Goal: Task Accomplishment & Management: Manage account settings

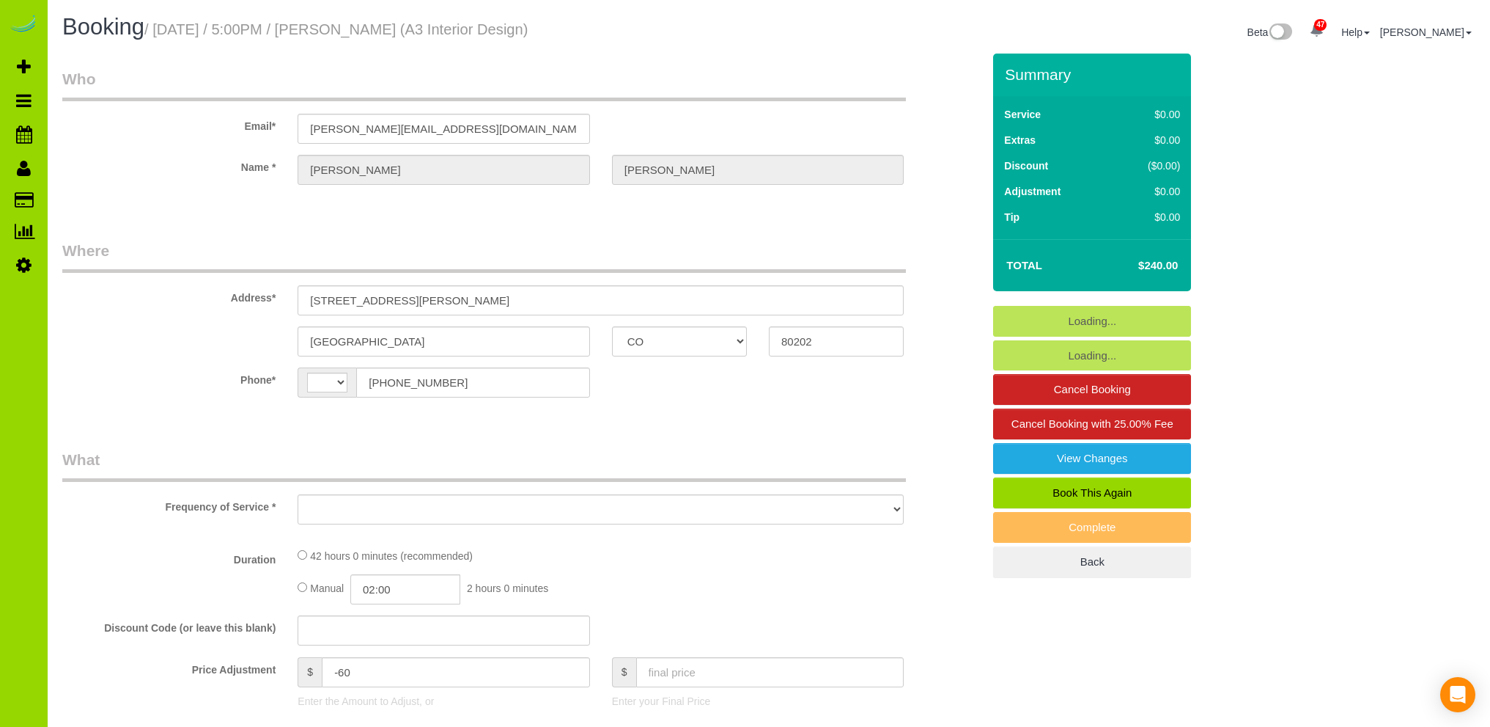
select select "CO"
select select "number:1"
select select "number:11"
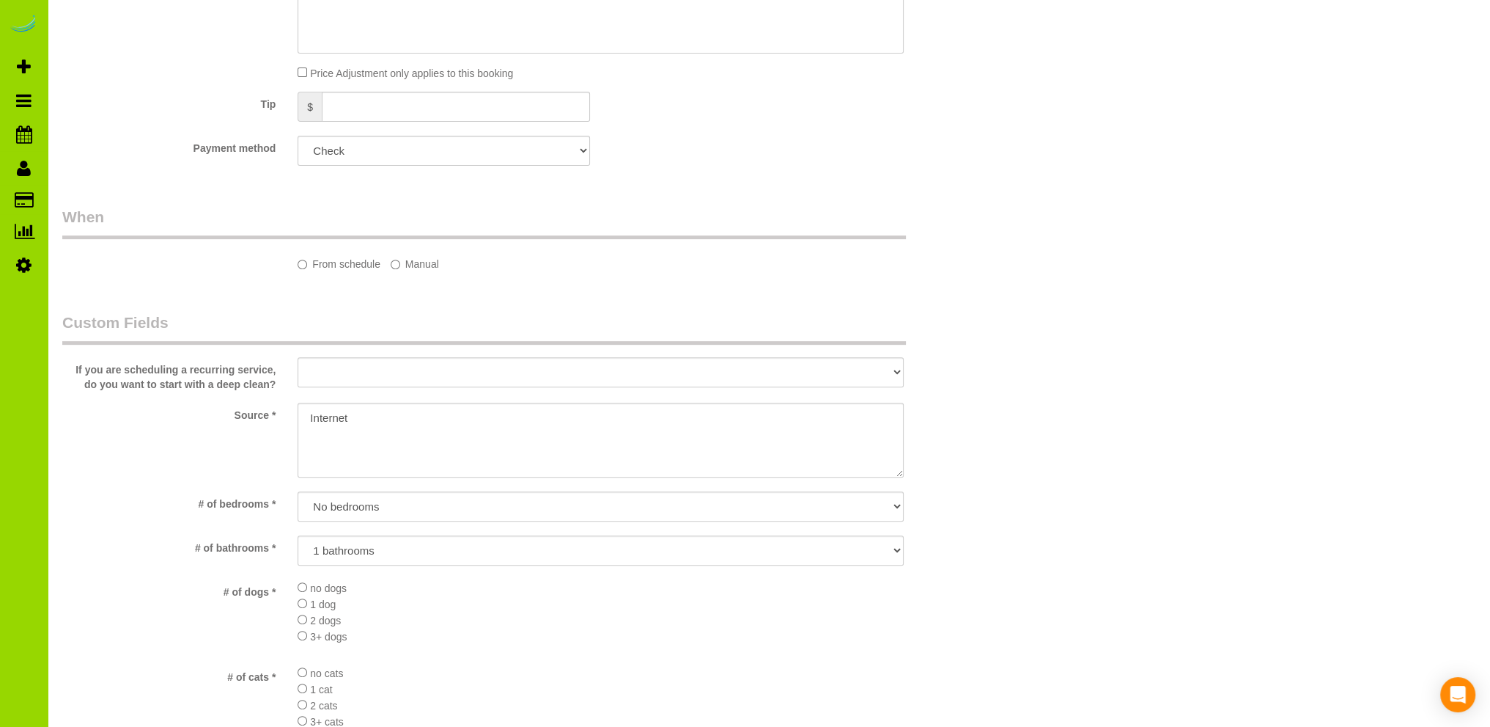
select select "string:[GEOGRAPHIC_DATA]"
select select "7"
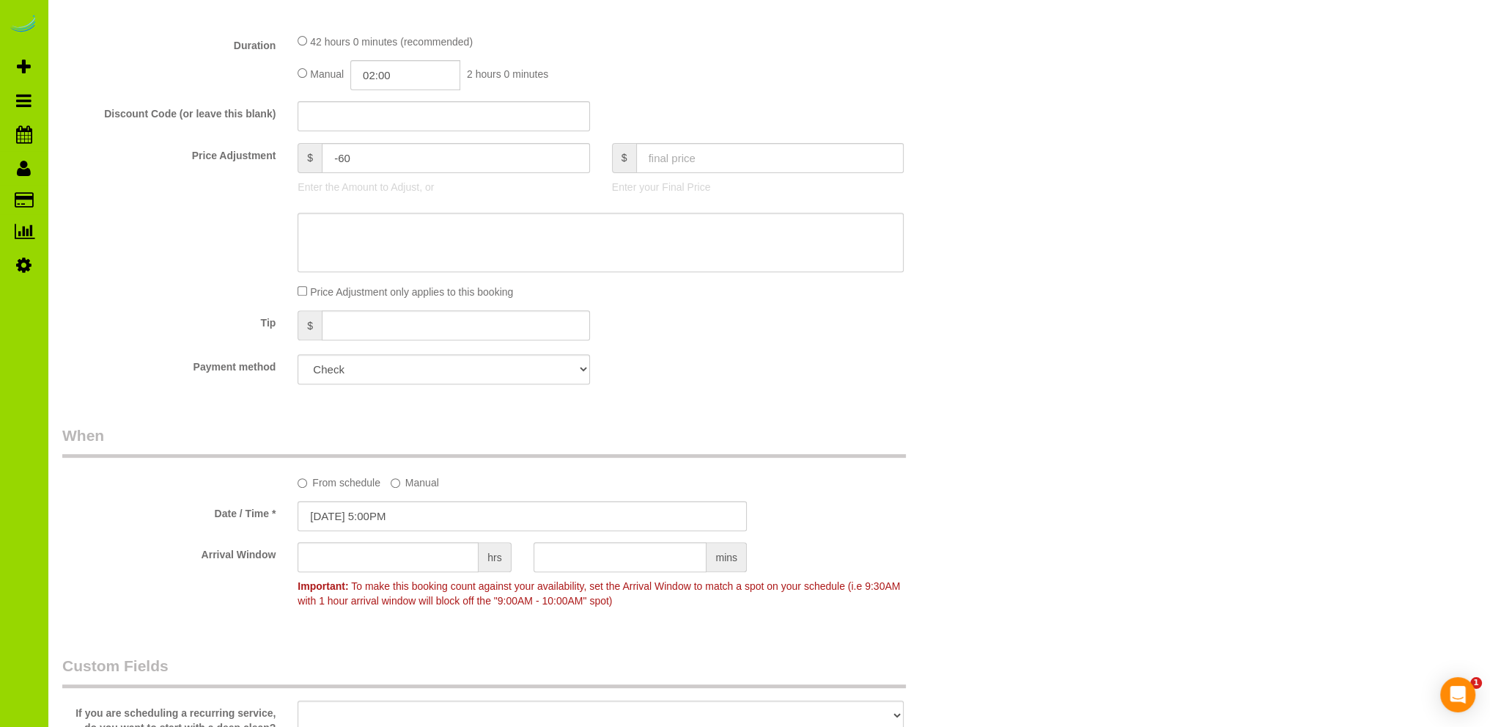
select select "object:1247"
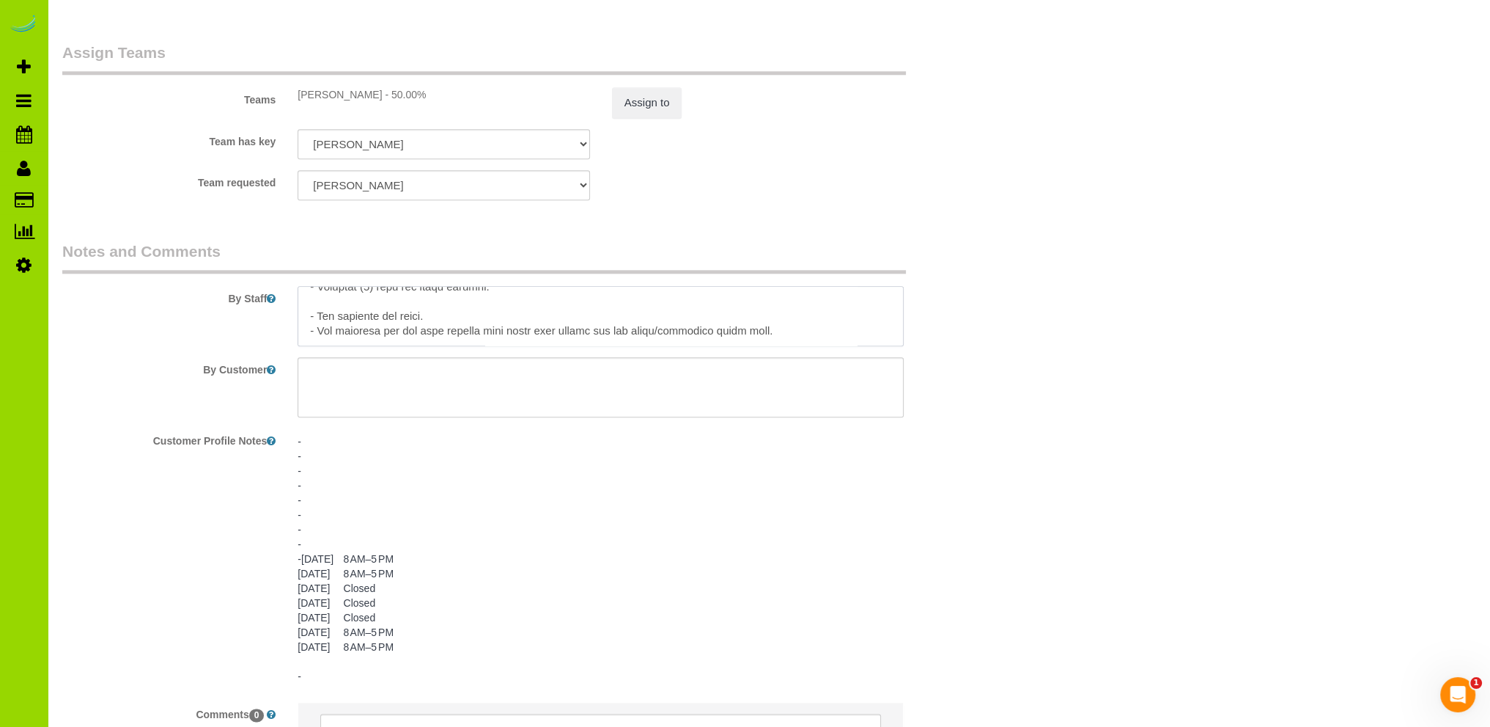
scroll to position [438, 0]
drag, startPoint x: 308, startPoint y: 306, endPoint x: 792, endPoint y: 345, distance: 486.2
click at [792, 345] on textarea at bounding box center [601, 316] width 606 height 60
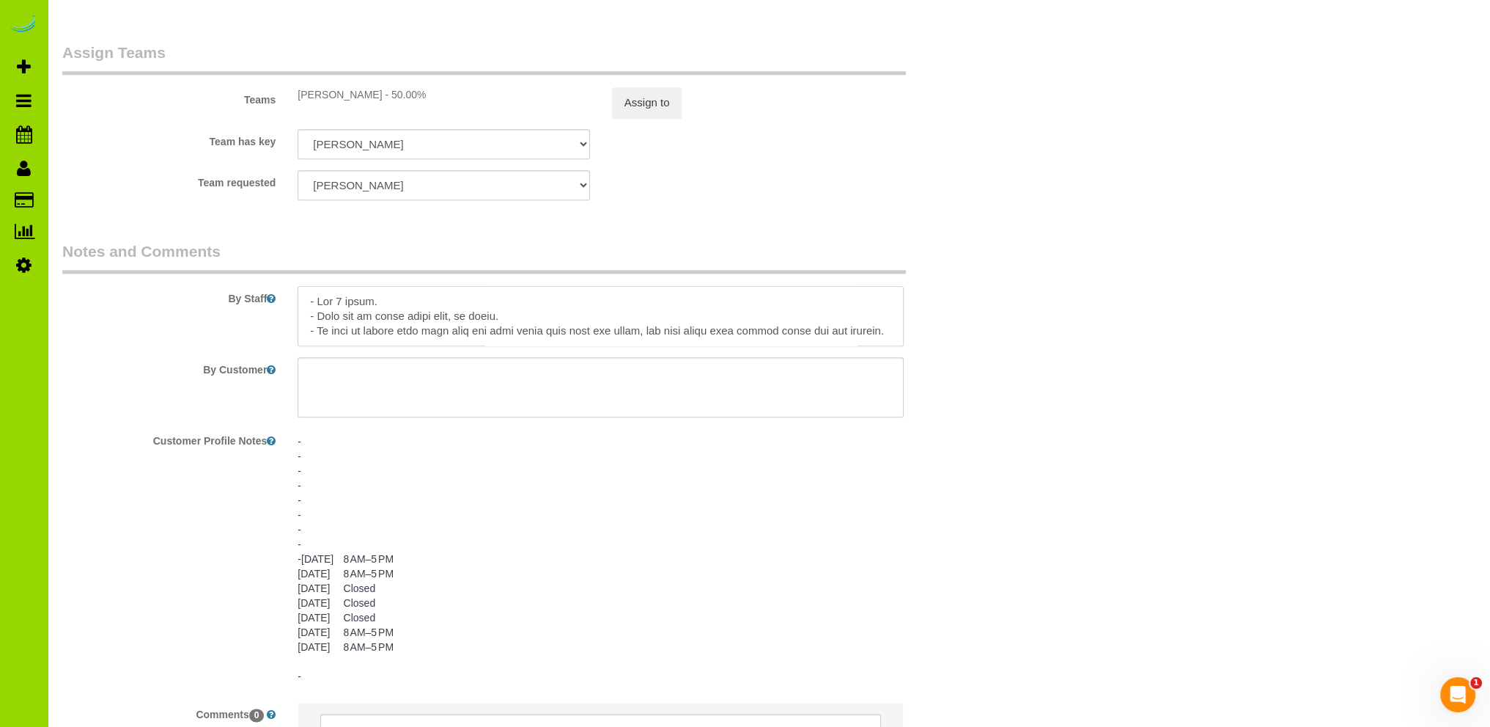
drag, startPoint x: 779, startPoint y: 334, endPoint x: 193, endPoint y: 254, distance: 591.9
click at [193, 254] on fieldset "Notes and Comments By Staff By Customer Customer Profile Notes - - - - - - - - …" at bounding box center [522, 518] width 920 height 556
paste textarea "- Est 4 hours. - Hard key to enter front door, no alarm. - Be sure to double lo…"
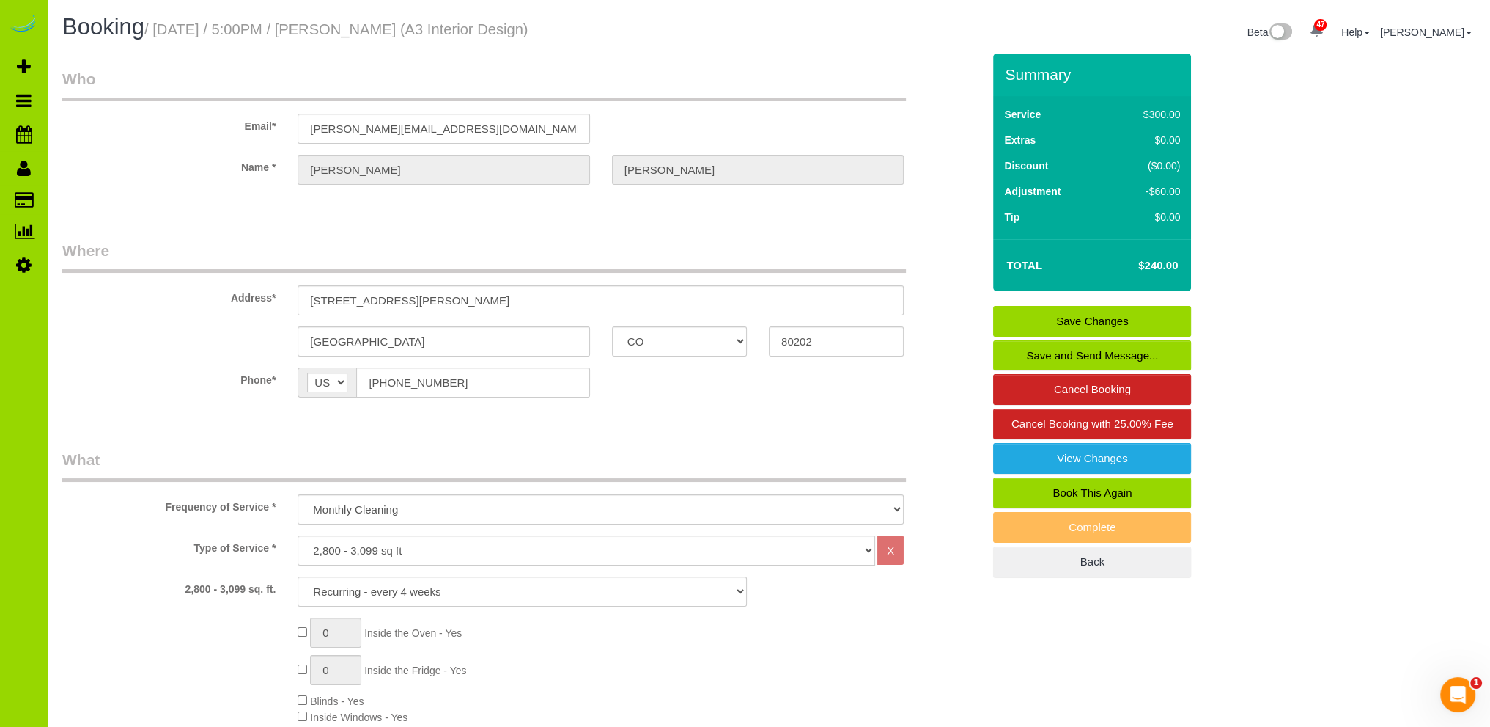
type textarea "- Est 4 hours. - Hard key to enter front door, no alarm. - Be sure to double lo…"
click at [1050, 313] on link "Save Changes" at bounding box center [1092, 321] width 198 height 31
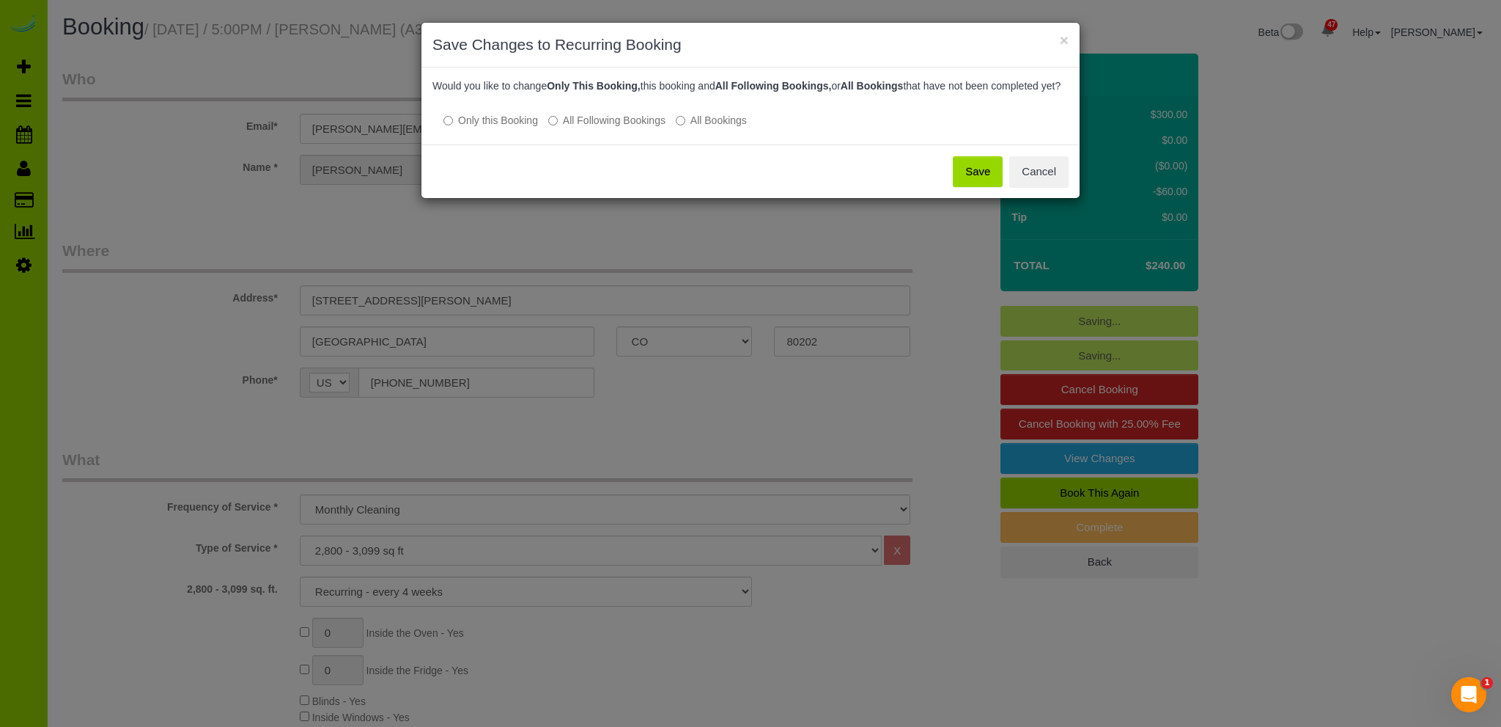
click at [982, 187] on button "Save" at bounding box center [978, 171] width 50 height 31
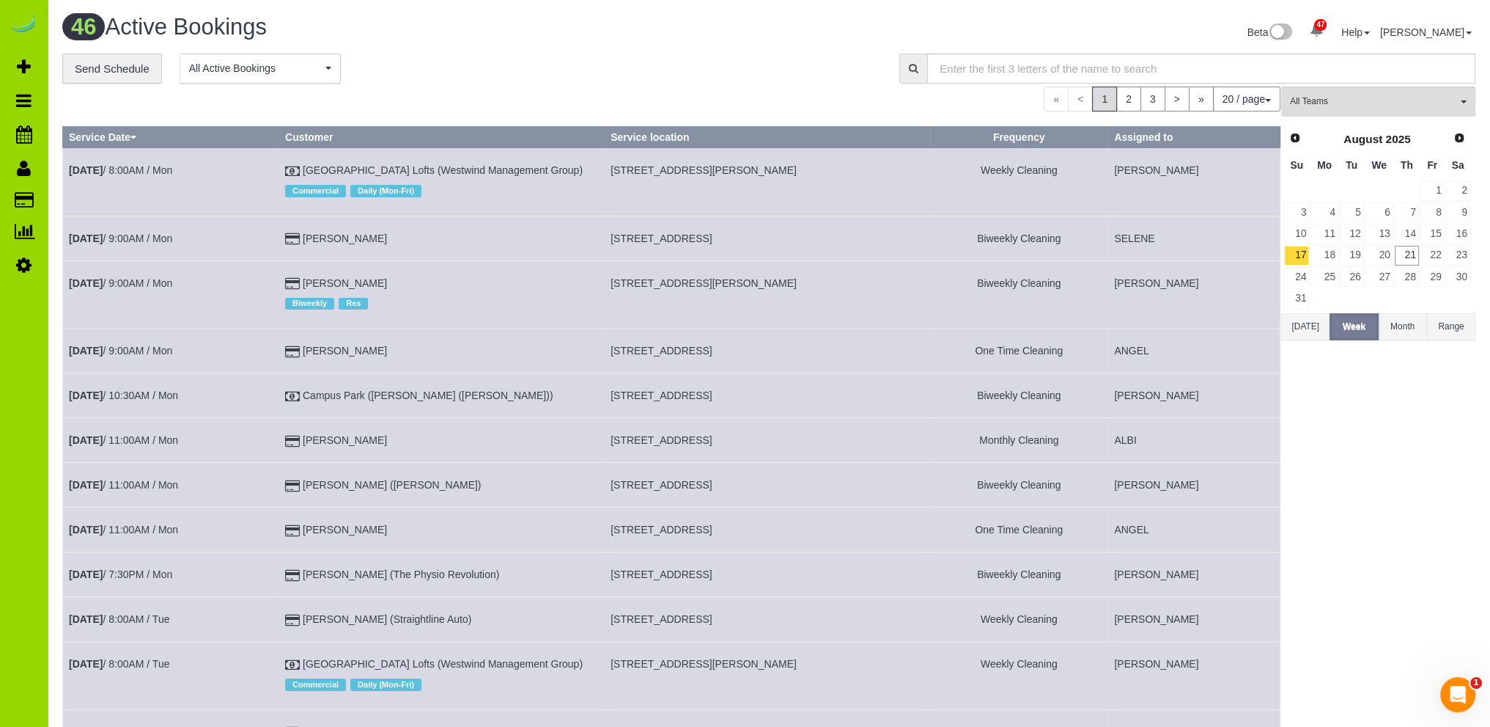
drag, startPoint x: 289, startPoint y: 518, endPoint x: 280, endPoint y: 512, distance: 10.6
click at [279, 518] on td "Aug 18th / 11:00AM / Mon" at bounding box center [171, 529] width 216 height 45
click at [490, 58] on div "**********" at bounding box center [469, 69] width 815 height 31
click at [74, 67] on span "Add Booking" at bounding box center [139, 67] width 183 height 34
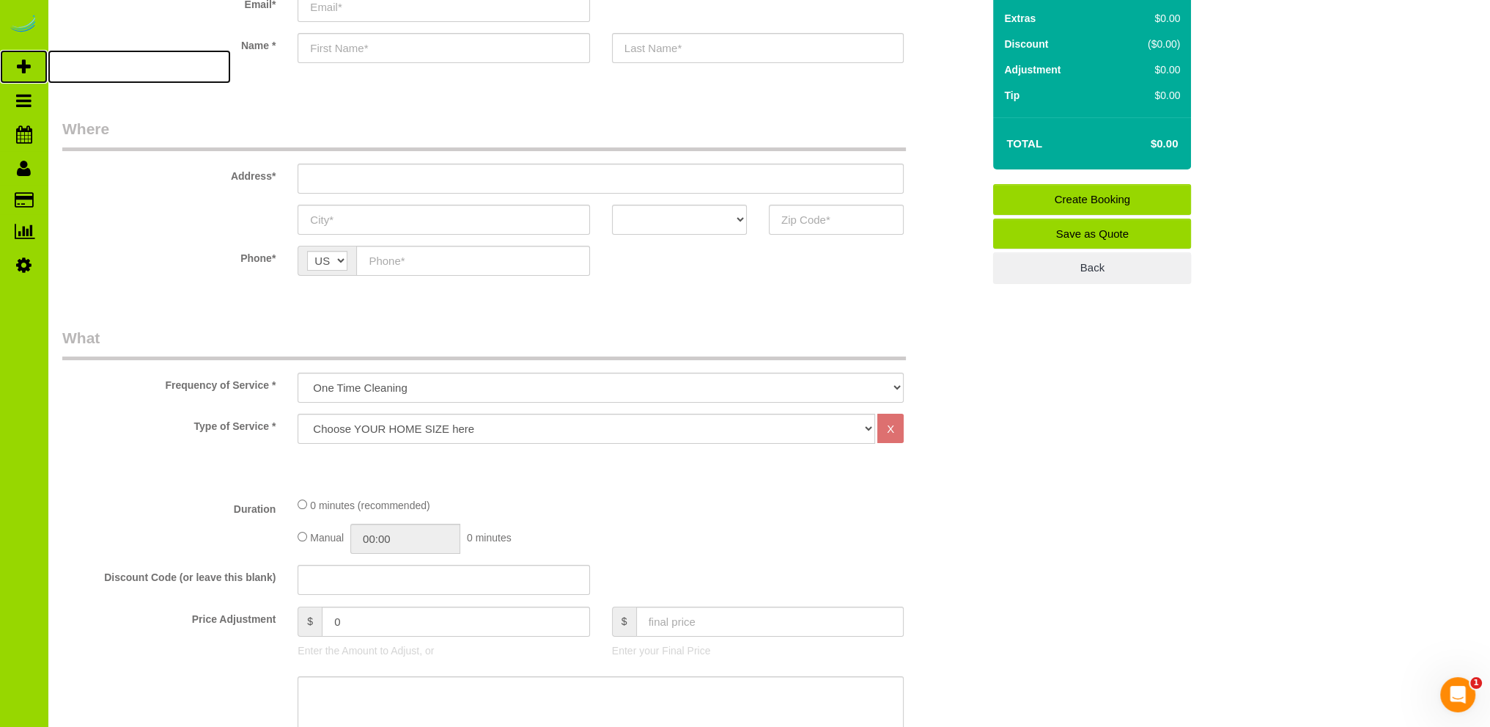
scroll to position [147, 0]
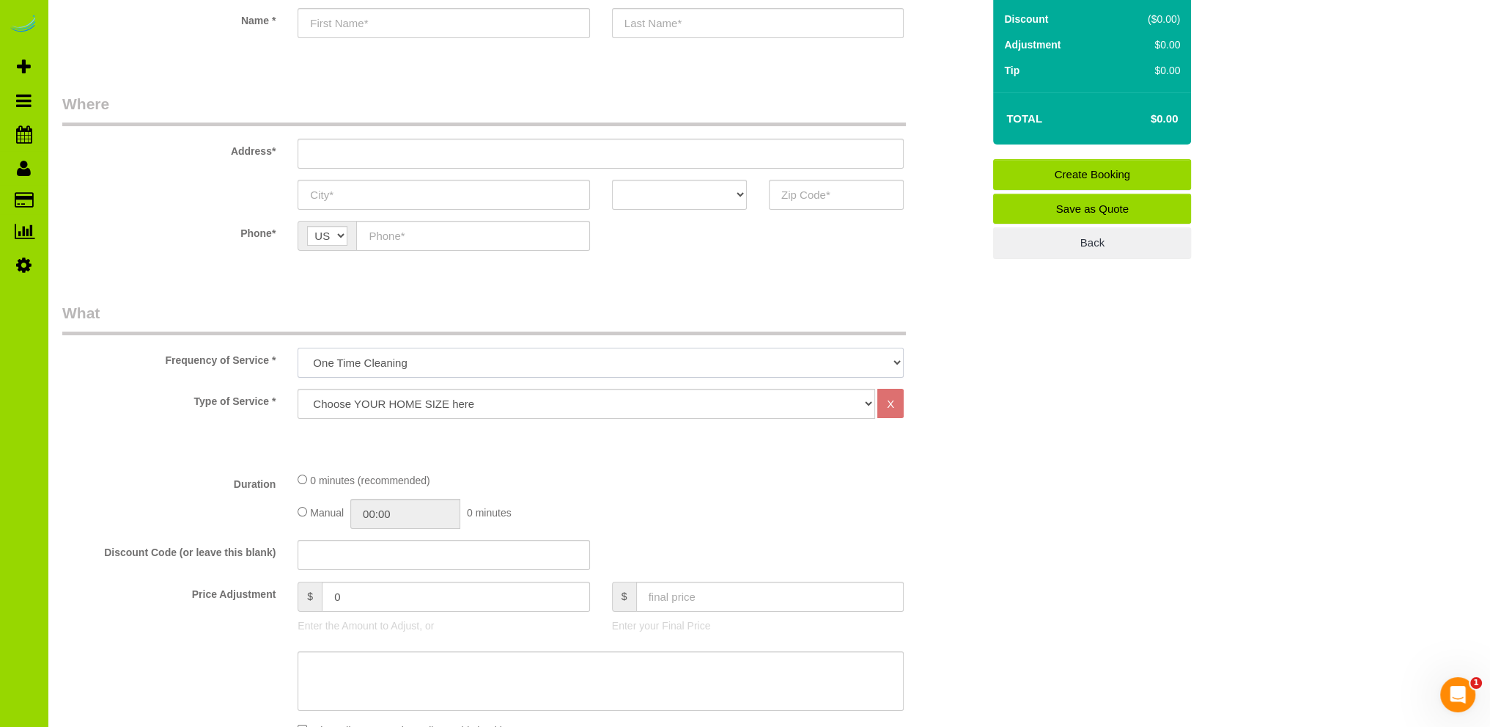
click at [391, 358] on select "One Time Cleaning Weekly Cleaning Biweekly Cleaning Monthly Cleaning" at bounding box center [601, 362] width 606 height 30
click at [390, 358] on select "One Time Cleaning Weekly Cleaning Biweekly Cleaning Monthly Cleaning" at bounding box center [601, 362] width 606 height 30
select select "object:2385"
click at [298, 347] on select "One Time Cleaning Weekly Cleaning Biweekly Cleaning Monthly Cleaning" at bounding box center [601, 362] width 606 height 30
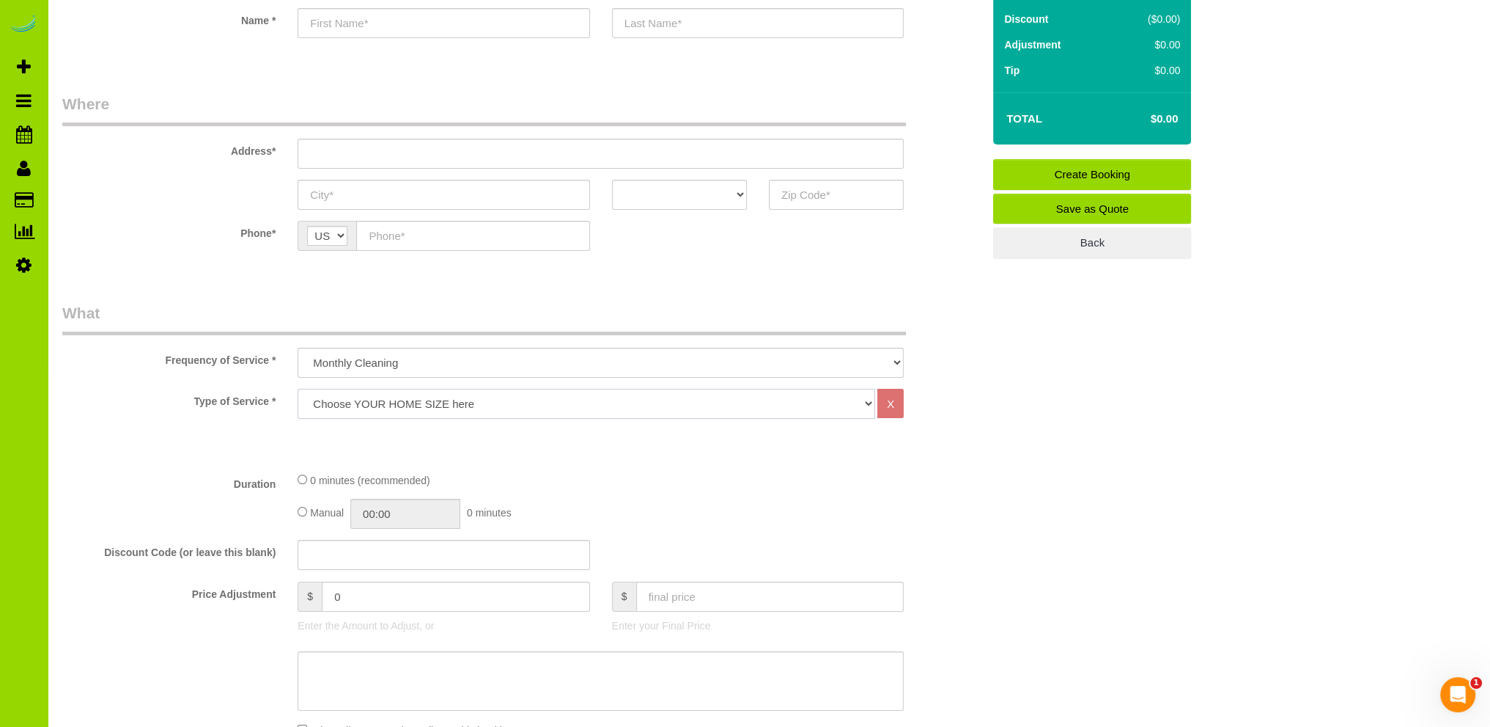
click at [382, 401] on select "Choose YOUR HOME SIZE here Hourly Cleaning 1 - 999 square feet 1,000 - 1,299 sq…" at bounding box center [587, 404] width 578 height 30
select select "41"
click at [298, 389] on select "Choose YOUR HOME SIZE here Hourly Cleaning 1 - 999 square feet 1,000 - 1,299 sq…" at bounding box center [587, 404] width 578 height 30
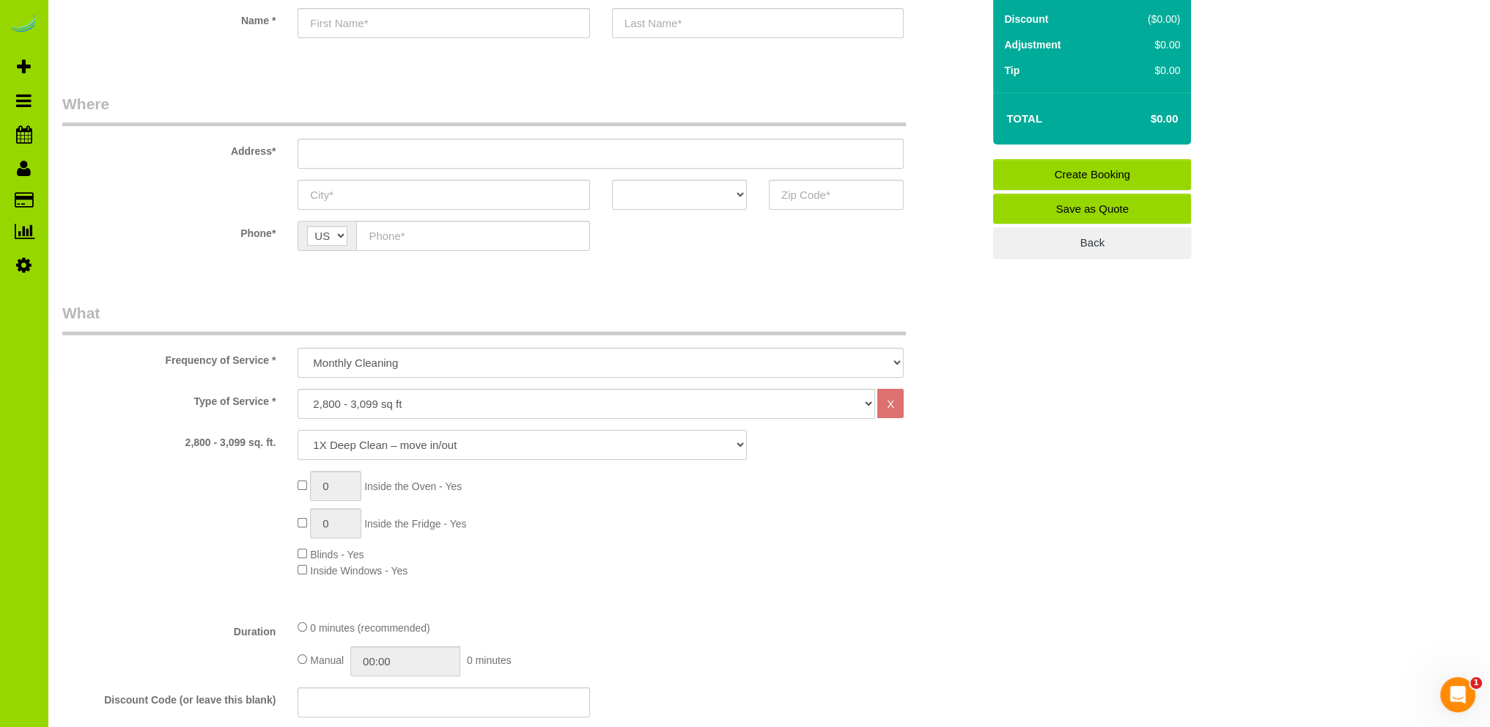
click at [394, 440] on select "1X Deep Clean – move in/out 1X Deep Clean – sale ready 1X Deep Clean – other 1X…" at bounding box center [522, 445] width 449 height 30
select select "7"
click at [298, 430] on select "1X Deep Clean – move in/out 1X Deep Clean – sale ready 1X Deep Clean – other 1X…" at bounding box center [522, 445] width 449 height 30
click at [455, 354] on select "One Time Cleaning Weekly Cleaning Biweekly Cleaning Monthly Cleaning" at bounding box center [601, 362] width 606 height 30
select select "object:2384"
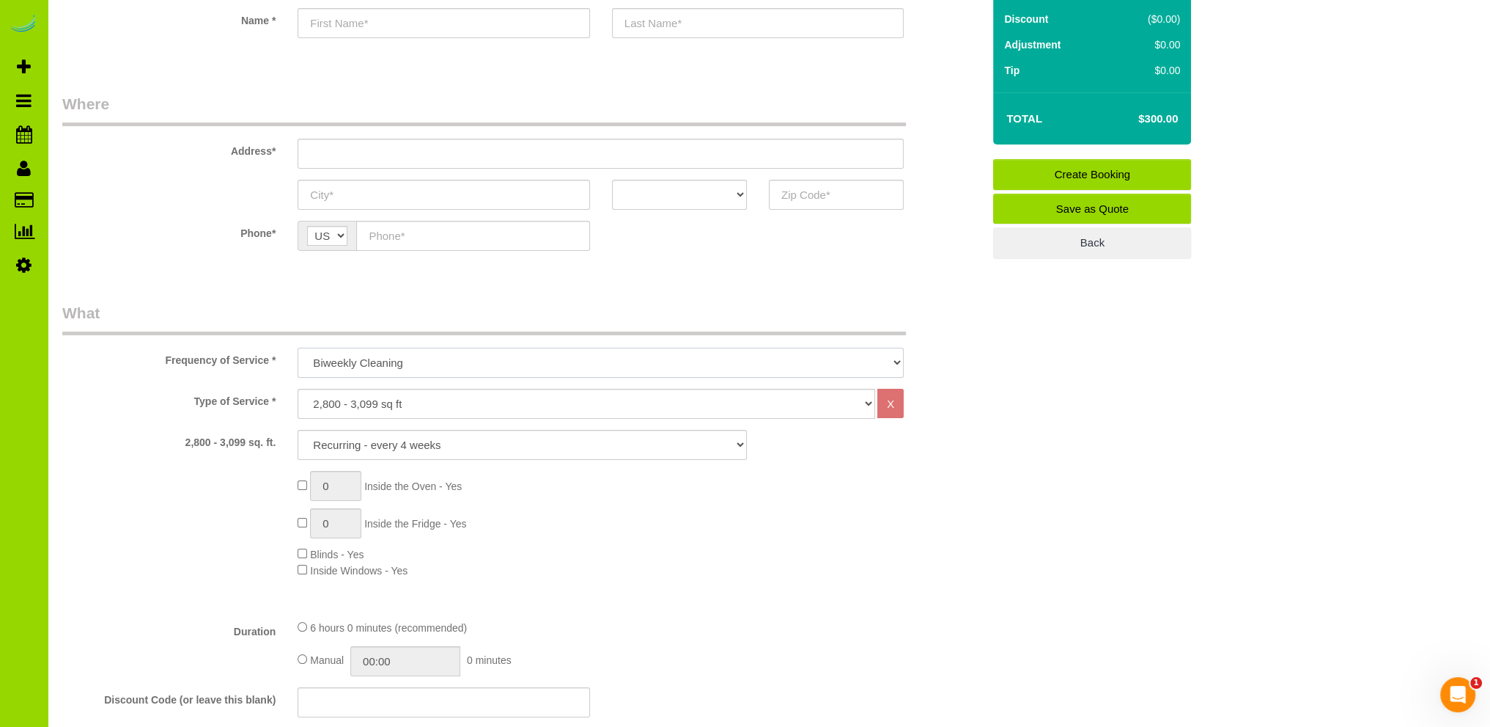
click at [298, 347] on select "One Time Cleaning Weekly Cleaning Biweekly Cleaning Monthly Cleaning" at bounding box center [601, 362] width 606 height 30
click at [391, 445] on select "1X Deep Clean – move in/out 1X Deep Clean – sale ready 1X Deep Clean – other 1X…" at bounding box center [522, 445] width 449 height 30
select select "6"
click at [298, 430] on select "1X Deep Clean – move in/out 1X Deep Clean – sale ready 1X Deep Clean – other 1X…" at bounding box center [522, 445] width 449 height 30
click at [482, 350] on select "One Time Cleaning Weekly Cleaning Biweekly Cleaning Monthly Cleaning" at bounding box center [601, 362] width 606 height 30
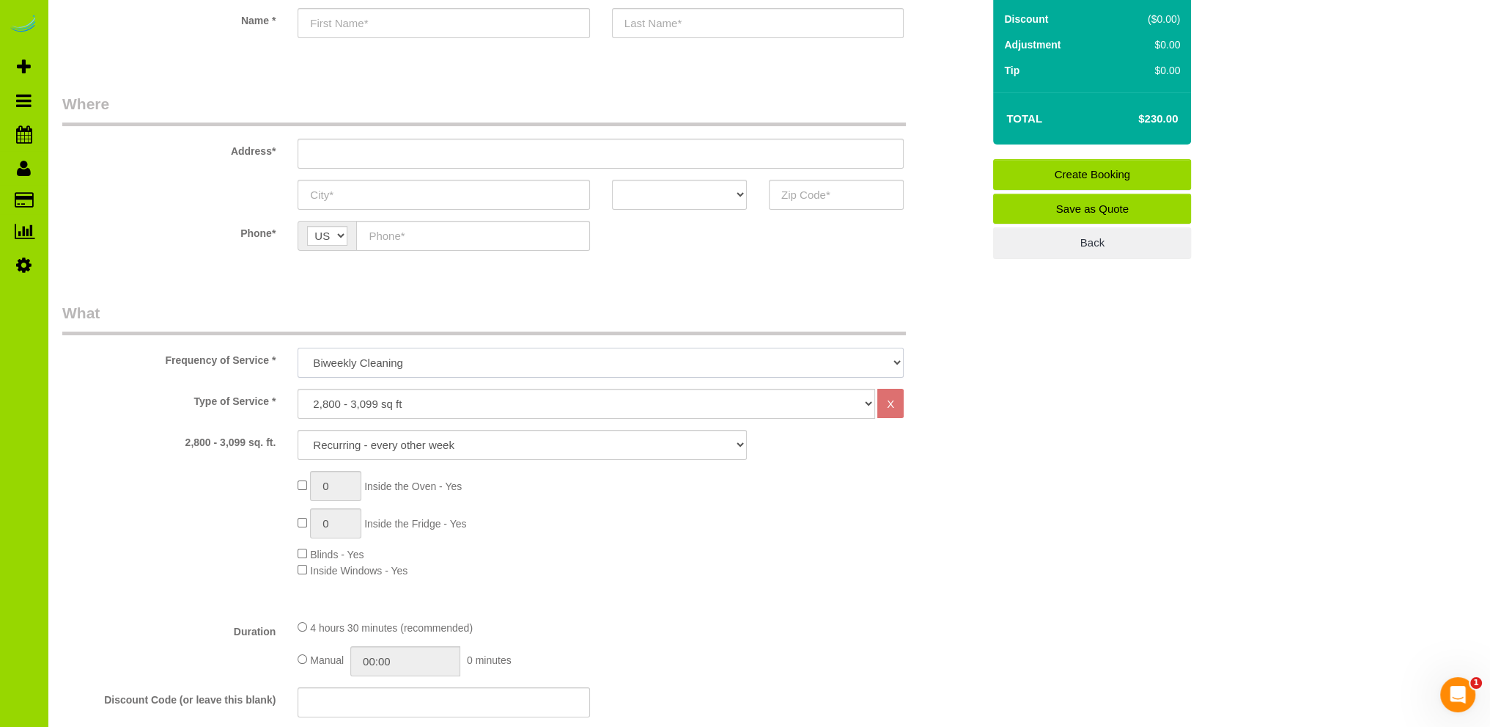
select select "object:2382"
click at [298, 347] on select "One Time Cleaning Weekly Cleaning Biweekly Cleaning Monthly Cleaning" at bounding box center [601, 362] width 606 height 30
click at [398, 446] on select "1X Deep Clean – move in/out 1X Deep Clean – sale ready 1X Deep Clean – other 1X…" at bounding box center [522, 445] width 449 height 30
click at [298, 430] on select "1X Deep Clean – move in/out 1X Deep Clean – sale ready 1X Deep Clean – other 1X…" at bounding box center [522, 445] width 449 height 30
click at [407, 438] on select "1X Deep Clean – move in/out 1X Deep Clean – sale ready 1X Deep Clean – other 1X…" at bounding box center [522, 445] width 449 height 30
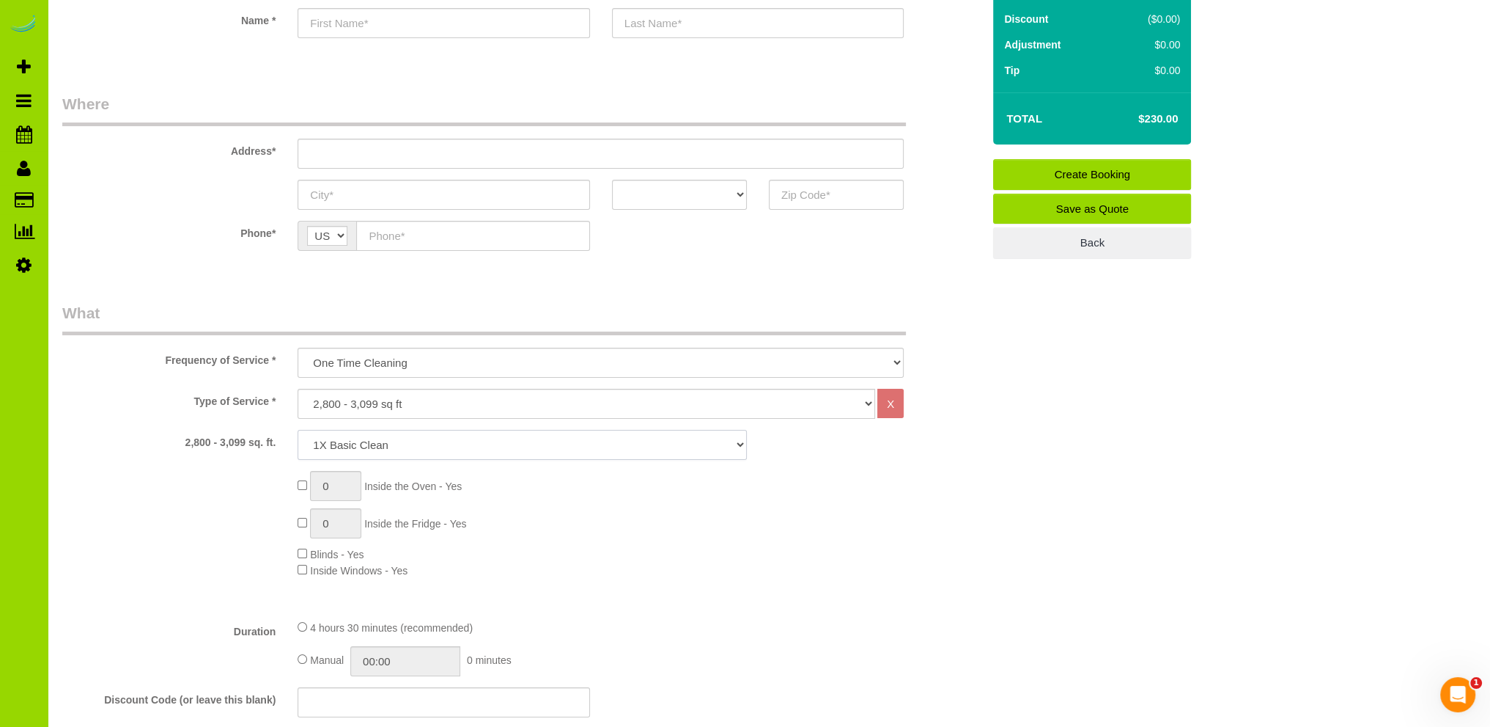
select select "3"
click at [298, 430] on select "1X Deep Clean – move in/out 1X Deep Clean – sale ready 1X Deep Clean – other 1X…" at bounding box center [522, 445] width 449 height 30
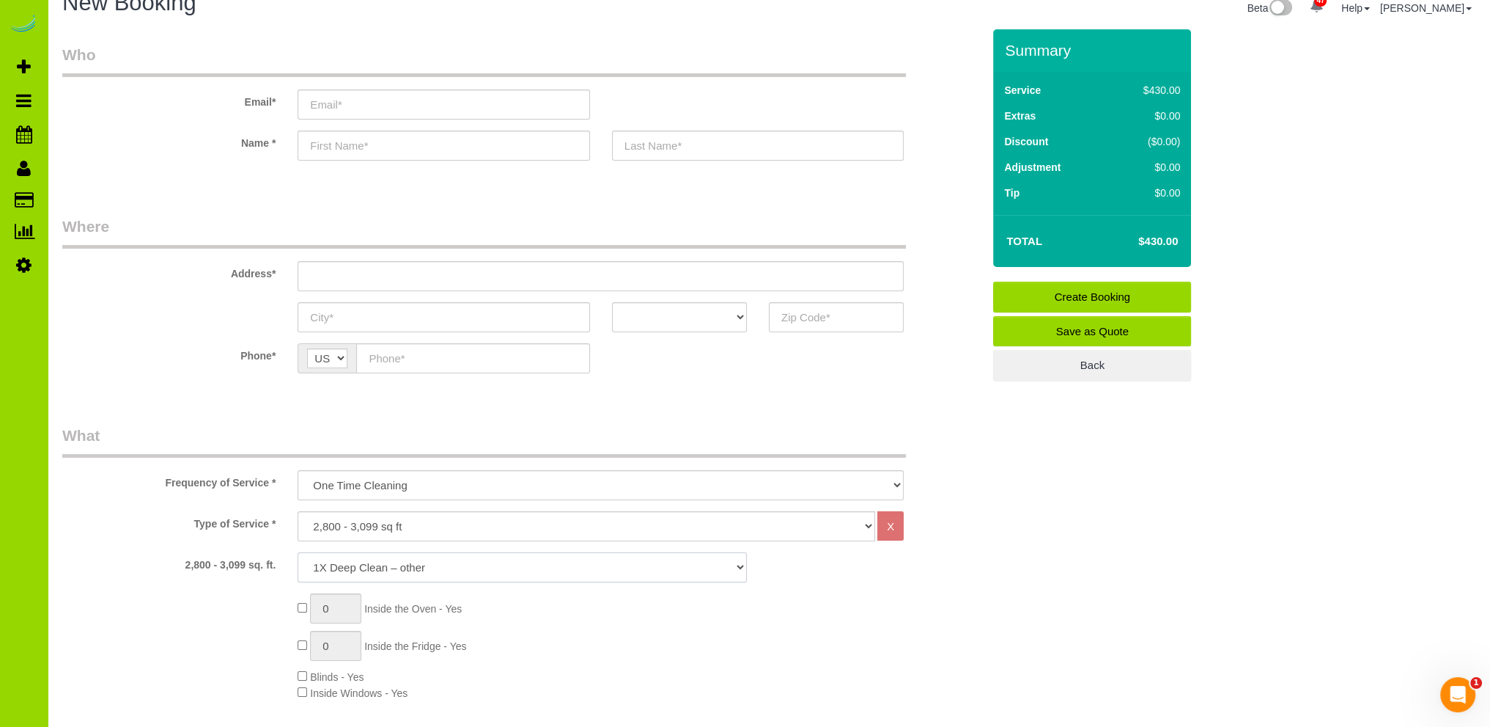
scroll to position [0, 0]
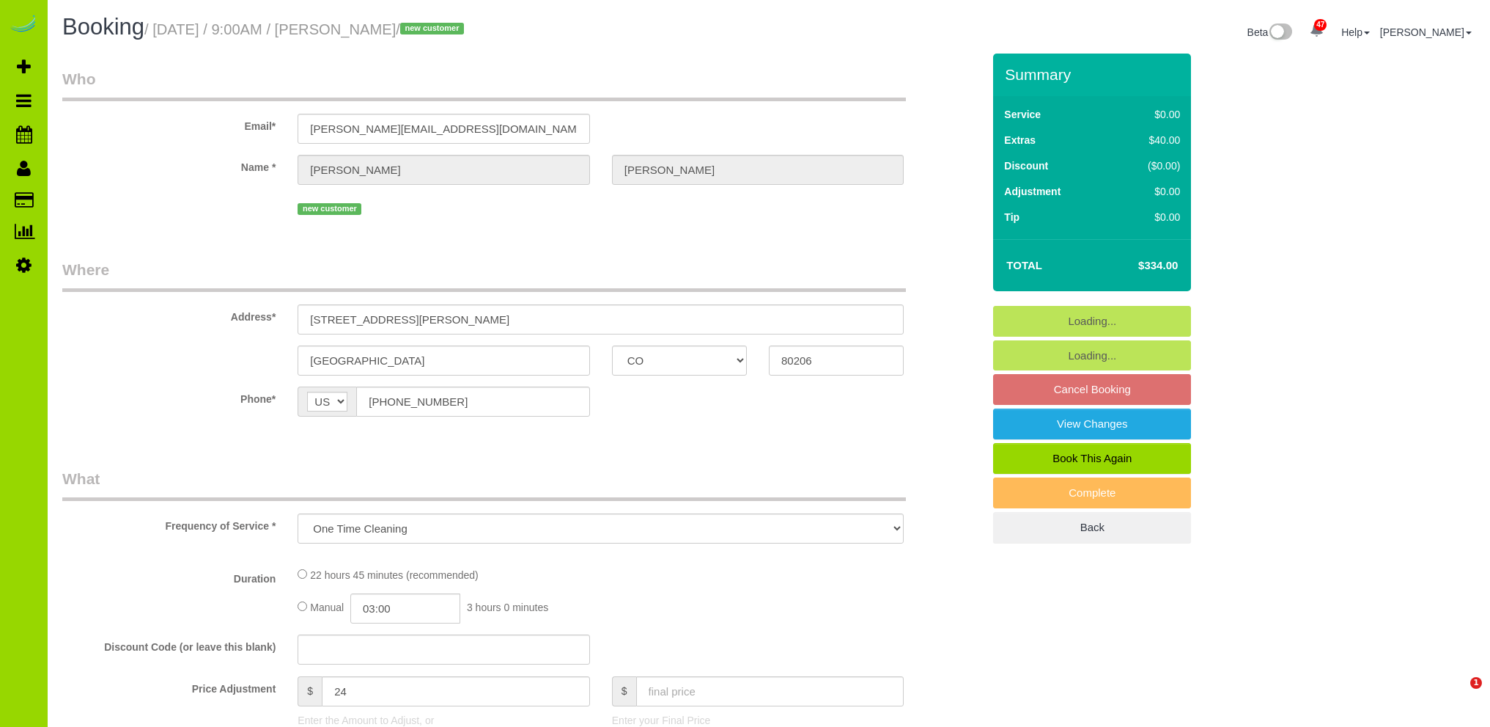
select select "CO"
select select "object:890"
select select "string:fspay-02ff0bb3-9ccf-430b-a3dc-3f42a692856e"
select select "4"
select select "spot1"
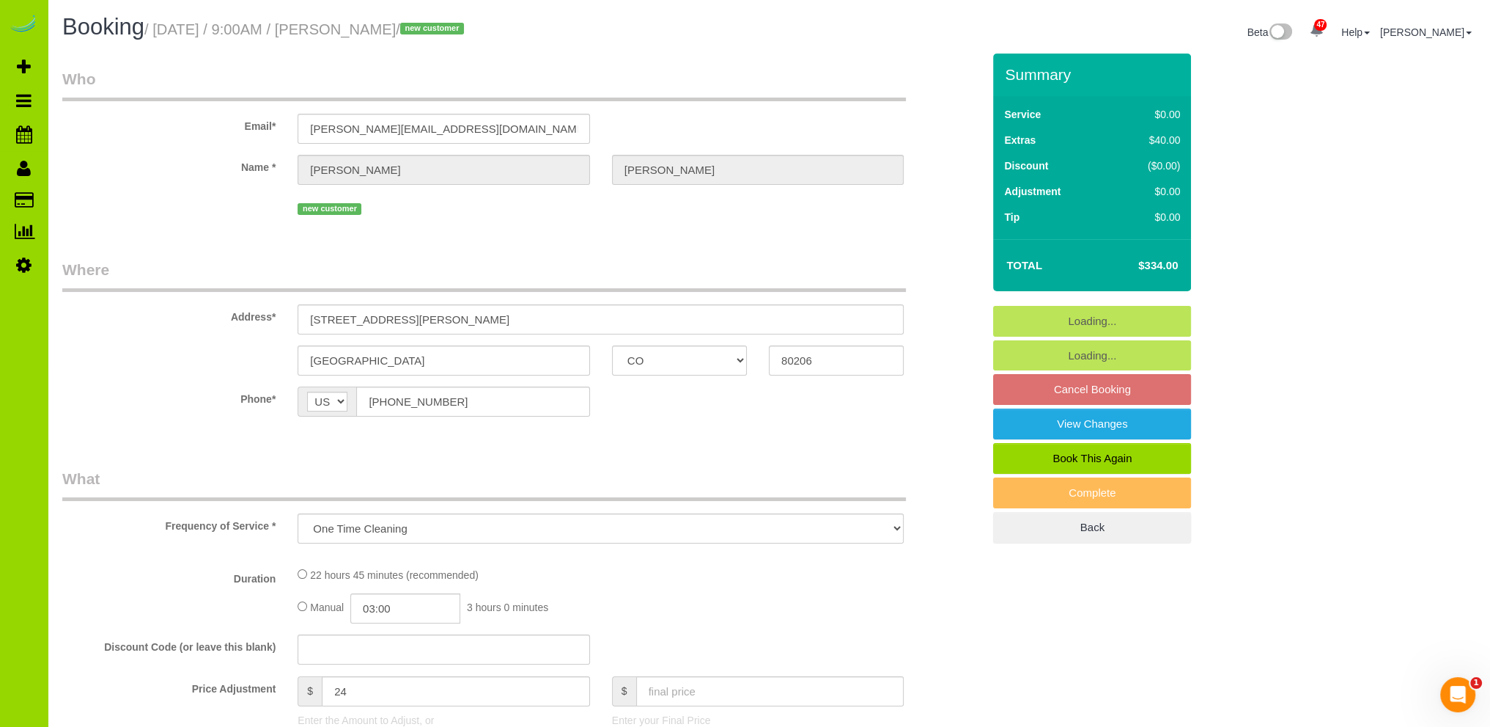
select select "number:5"
select select "number:19"
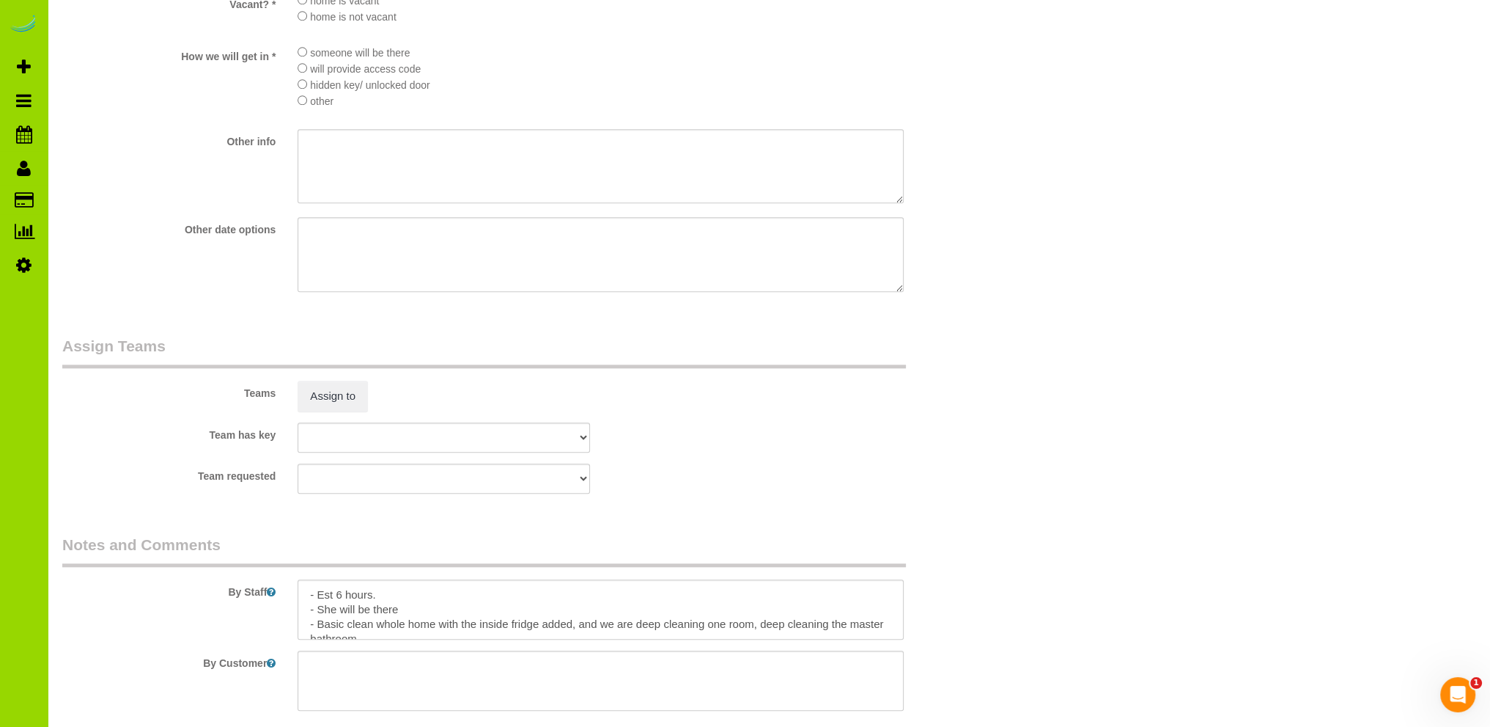
scroll to position [1985, 0]
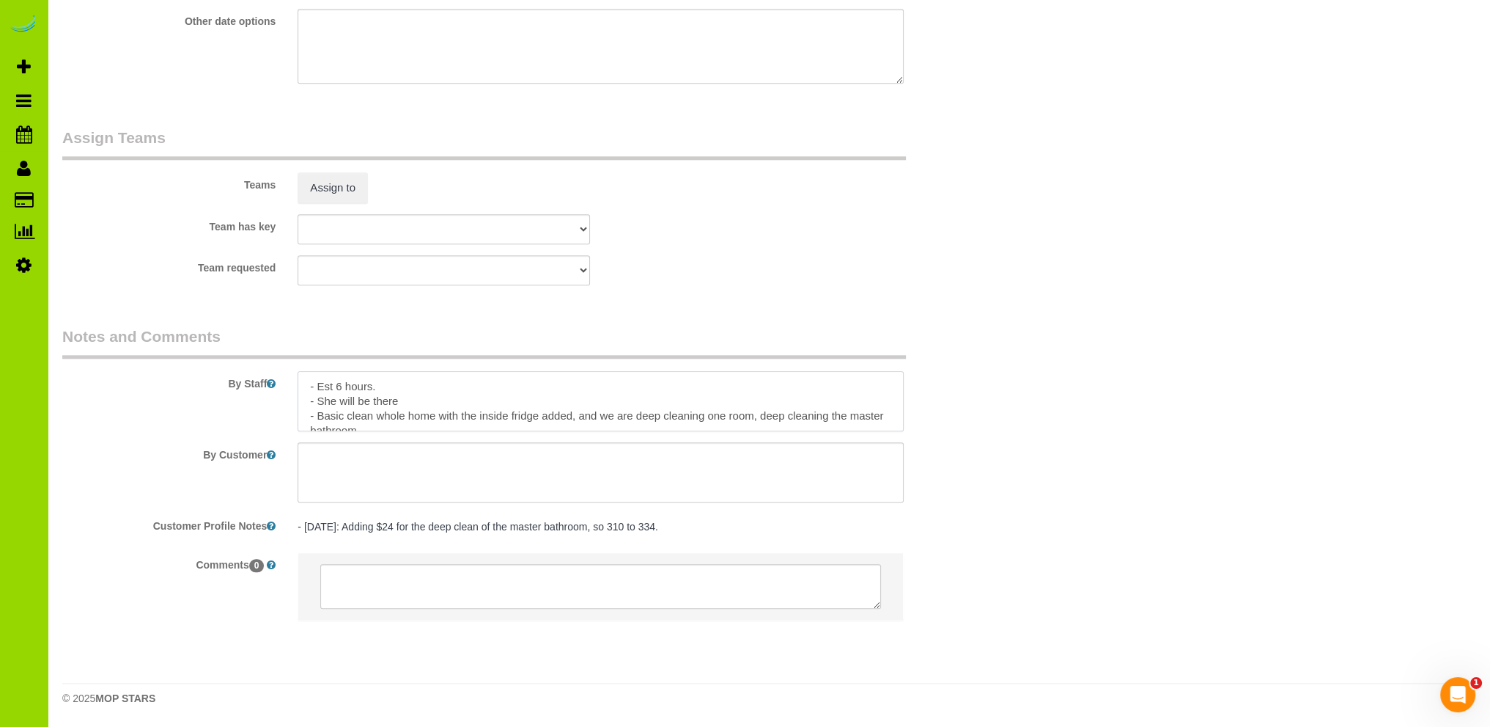
click at [425, 398] on textarea at bounding box center [601, 401] width 606 height 60
click at [630, 523] on pre "- 8/16/25: Adding $24 for the deep clean of the master bathroom, so 310 to 334." at bounding box center [601, 526] width 606 height 15
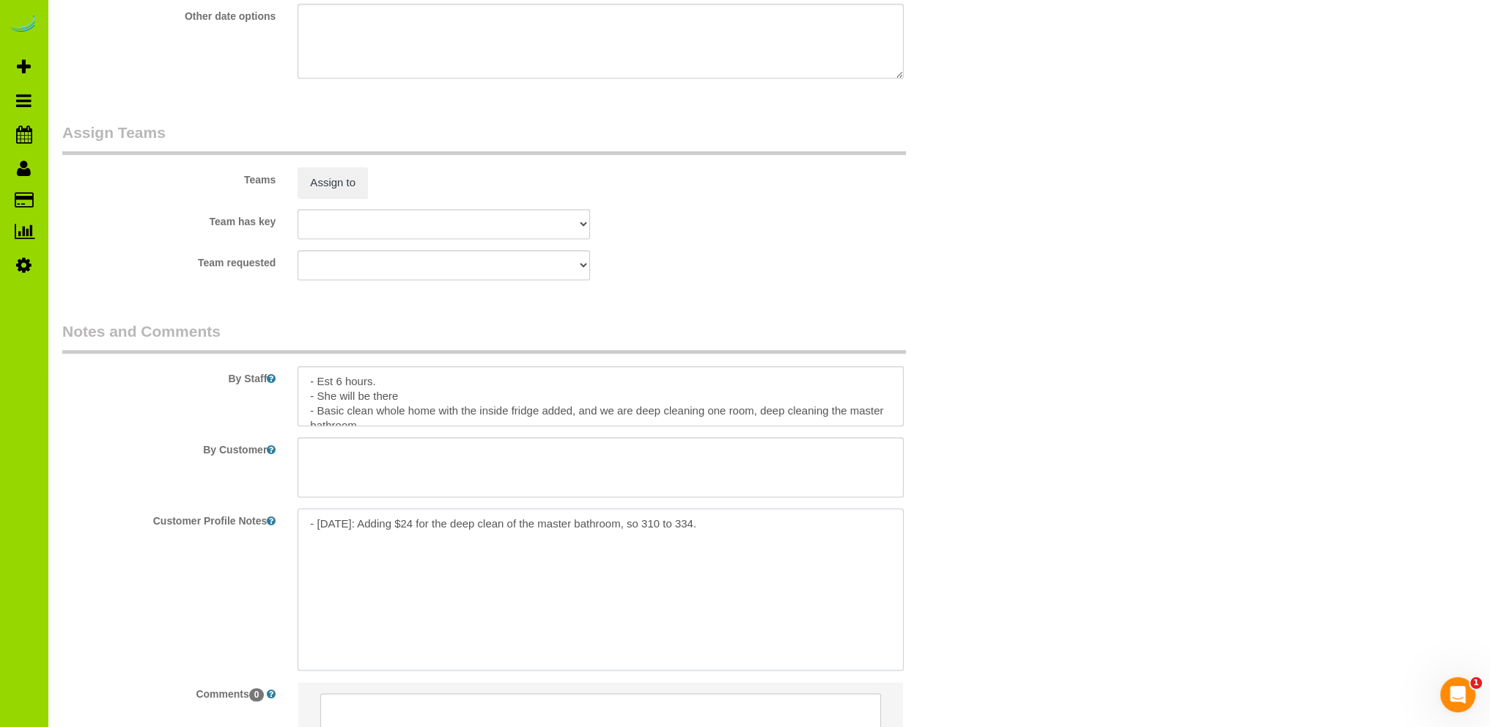
click at [733, 528] on textarea "- 8/16/25: Adding $24 for the deep clean of the master bathroom, so 310 to 334." at bounding box center [601, 589] width 606 height 162
type textarea "- 8/16/25: Adding $24 for the deep clean of the master bathroom, so 310 to 334.…"
click at [443, 397] on textarea at bounding box center [601, 396] width 606 height 60
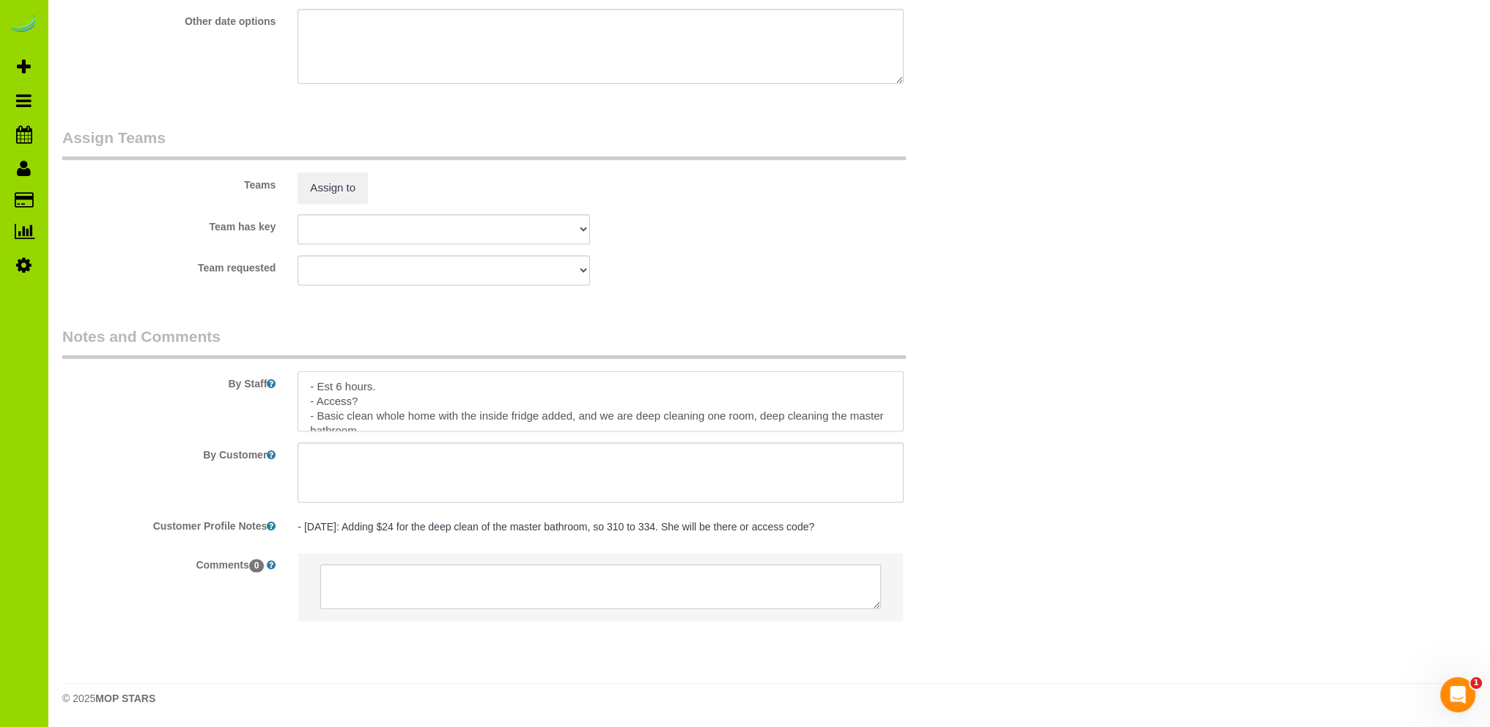
click at [418, 397] on textarea at bounding box center [601, 401] width 606 height 60
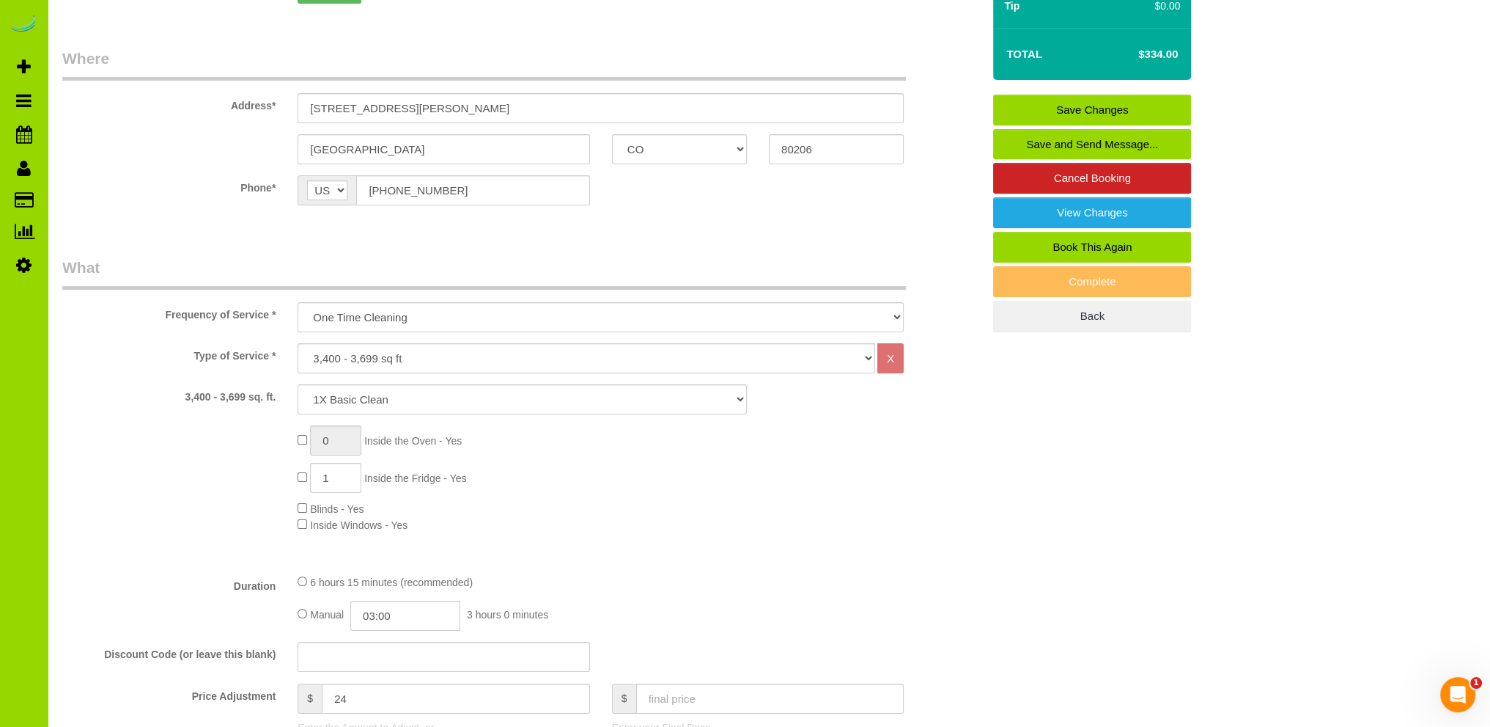
scroll to position [0, 0]
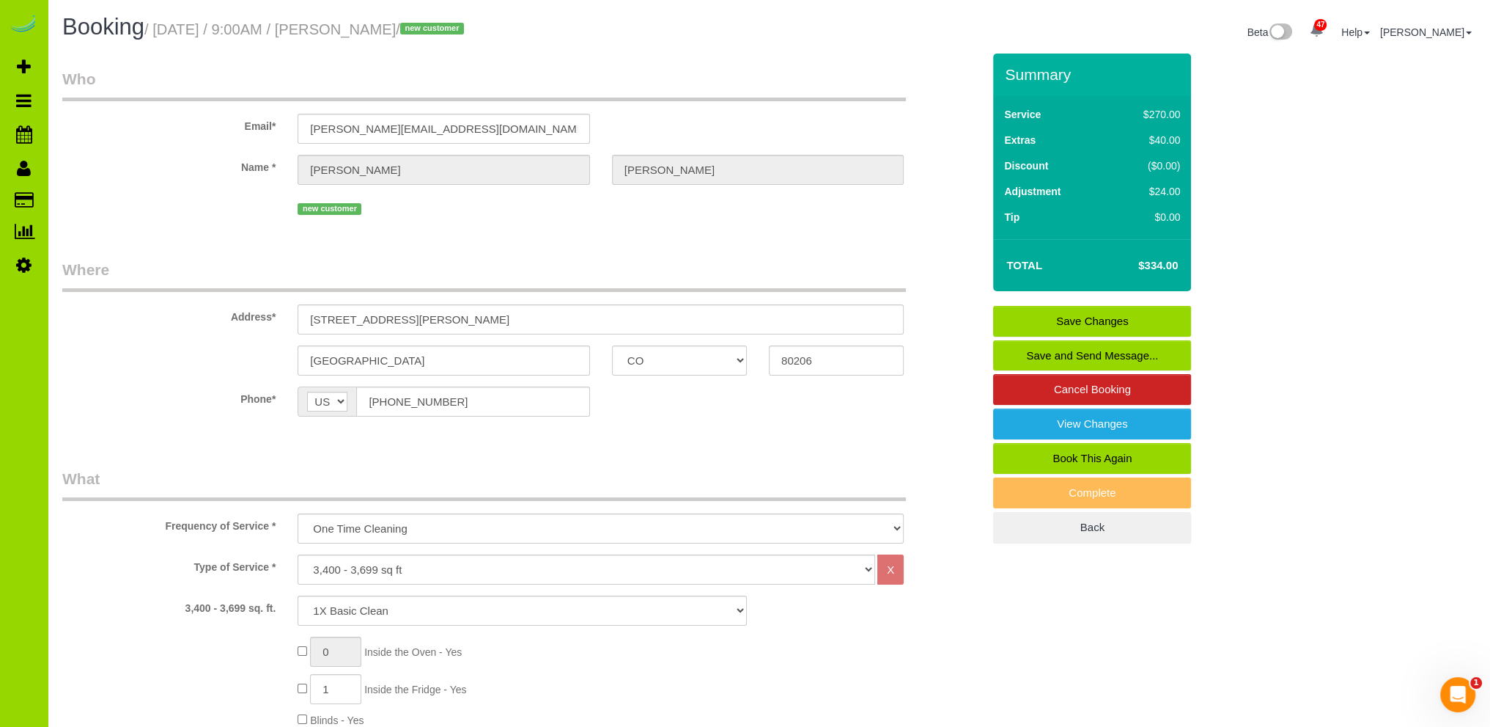
type textarea "- Est 6 hours. - She will be there to let you in. - Basic clean whole home with…"
click at [1106, 316] on link "Save Changes" at bounding box center [1092, 321] width 198 height 31
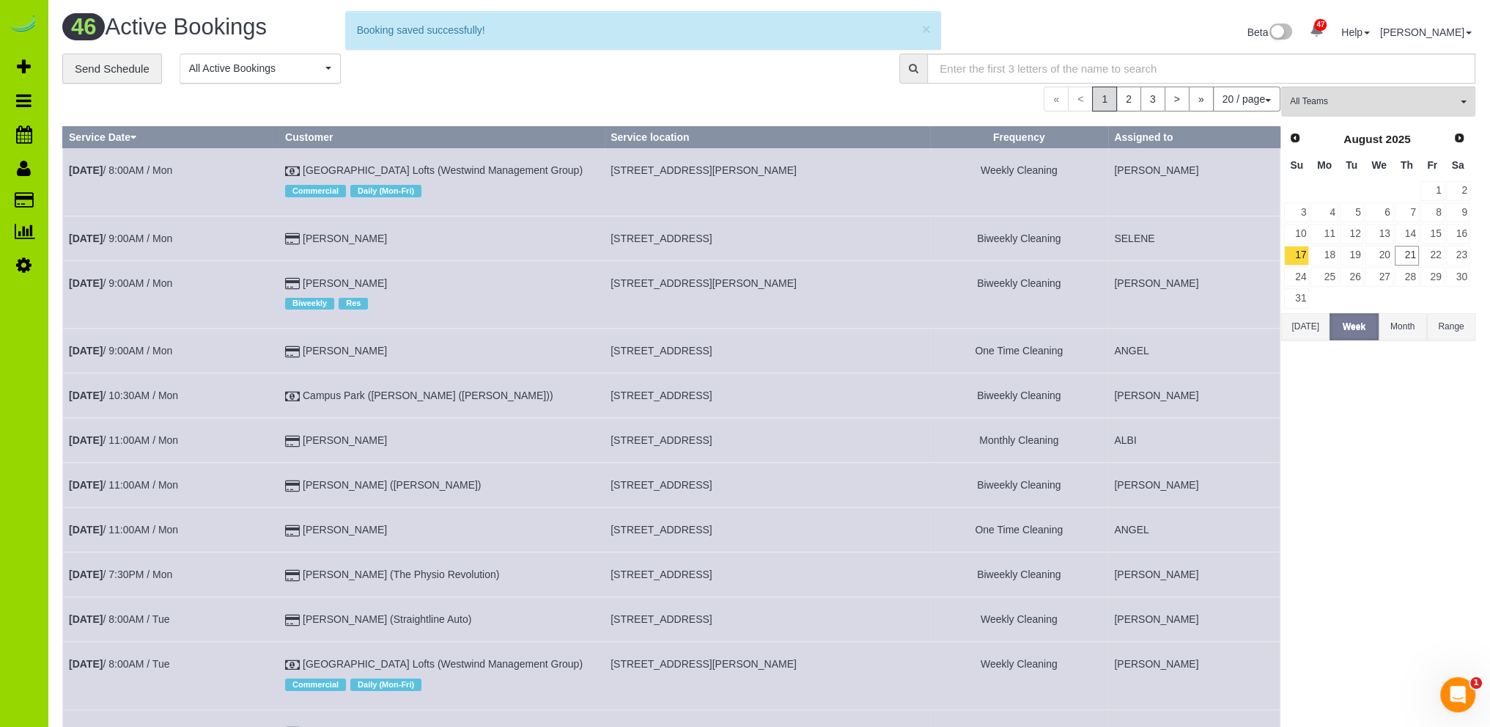
click at [246, 104] on div "« < 1 2 3 > » 20 / page 10 / page 20 / page 30 / page 40 / page 50 / page 100 /…" at bounding box center [671, 99] width 1218 height 25
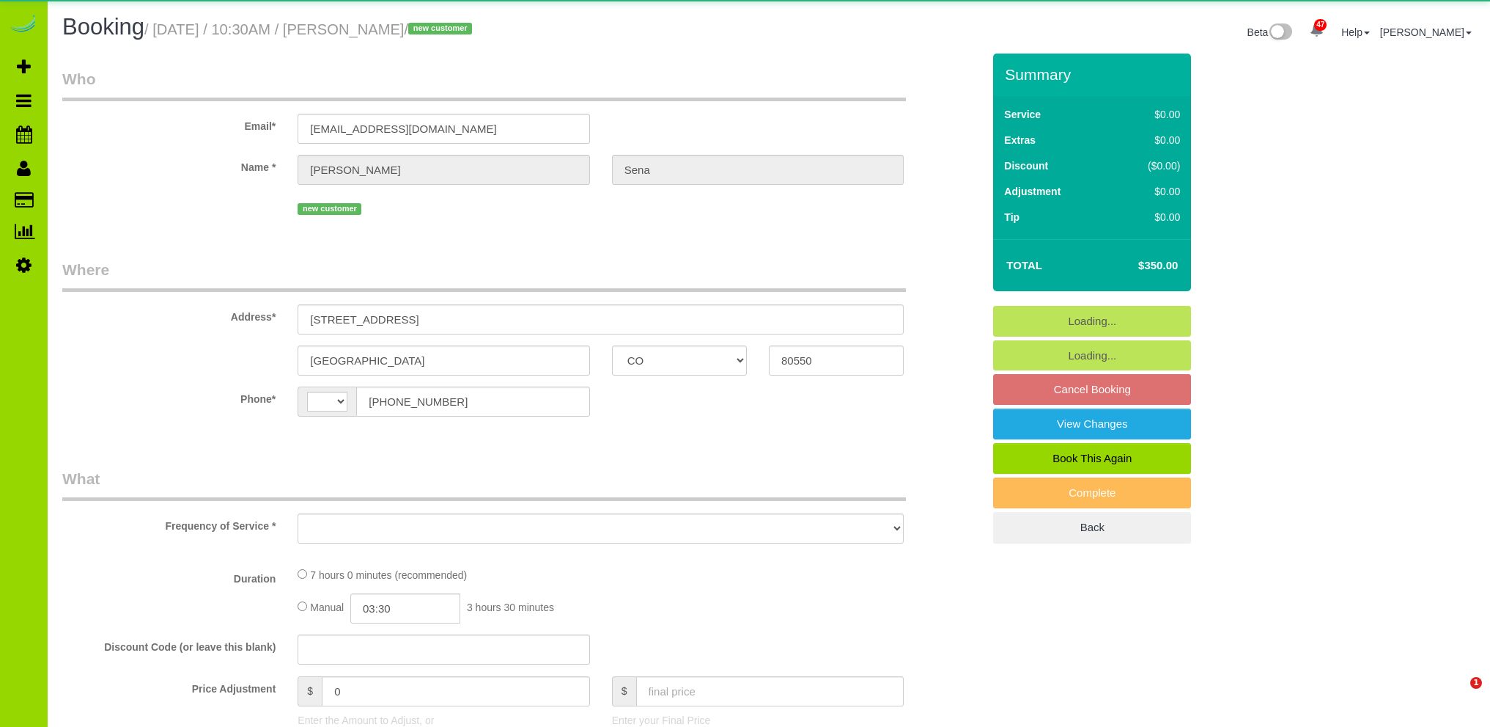
select select "CO"
select select "string:[GEOGRAPHIC_DATA]"
select select "object:882"
select select "spot1"
select select "number:5"
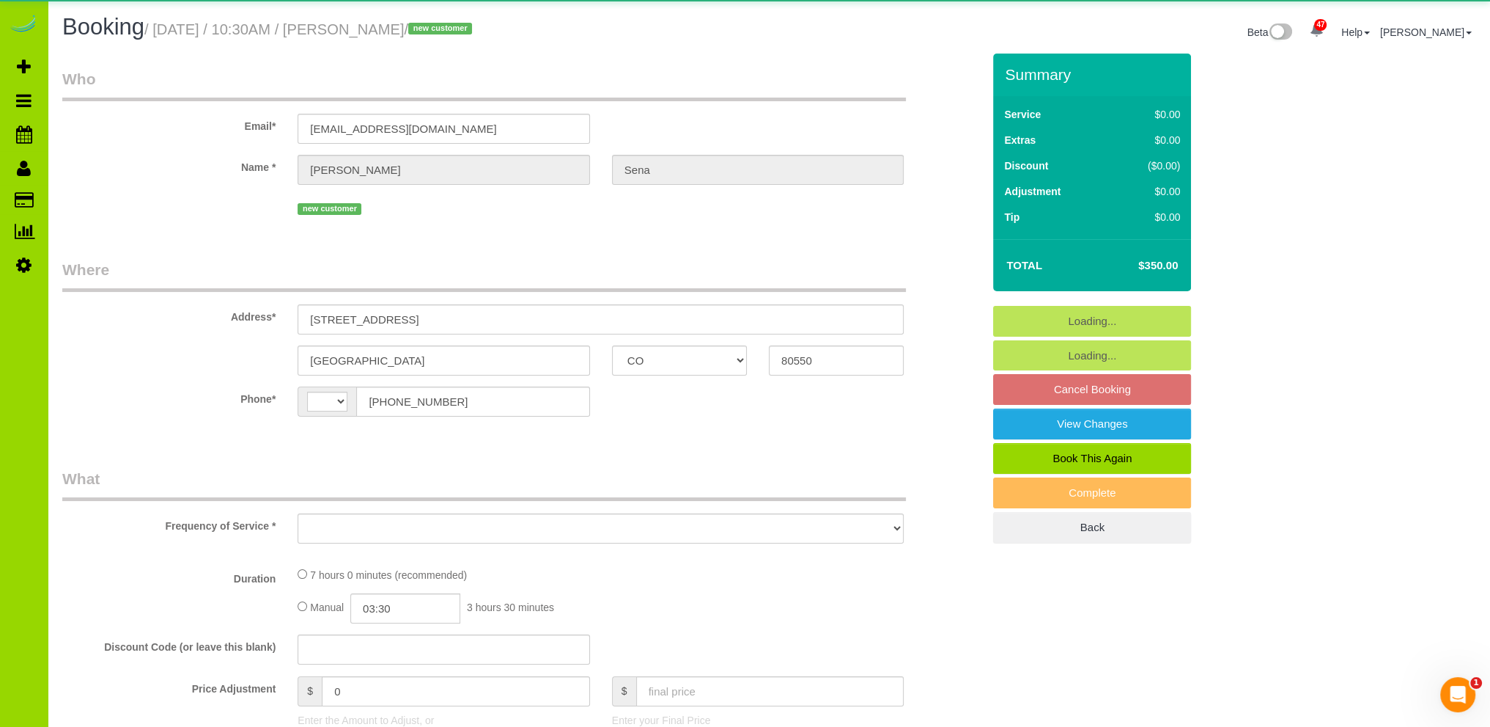
select select "number:16"
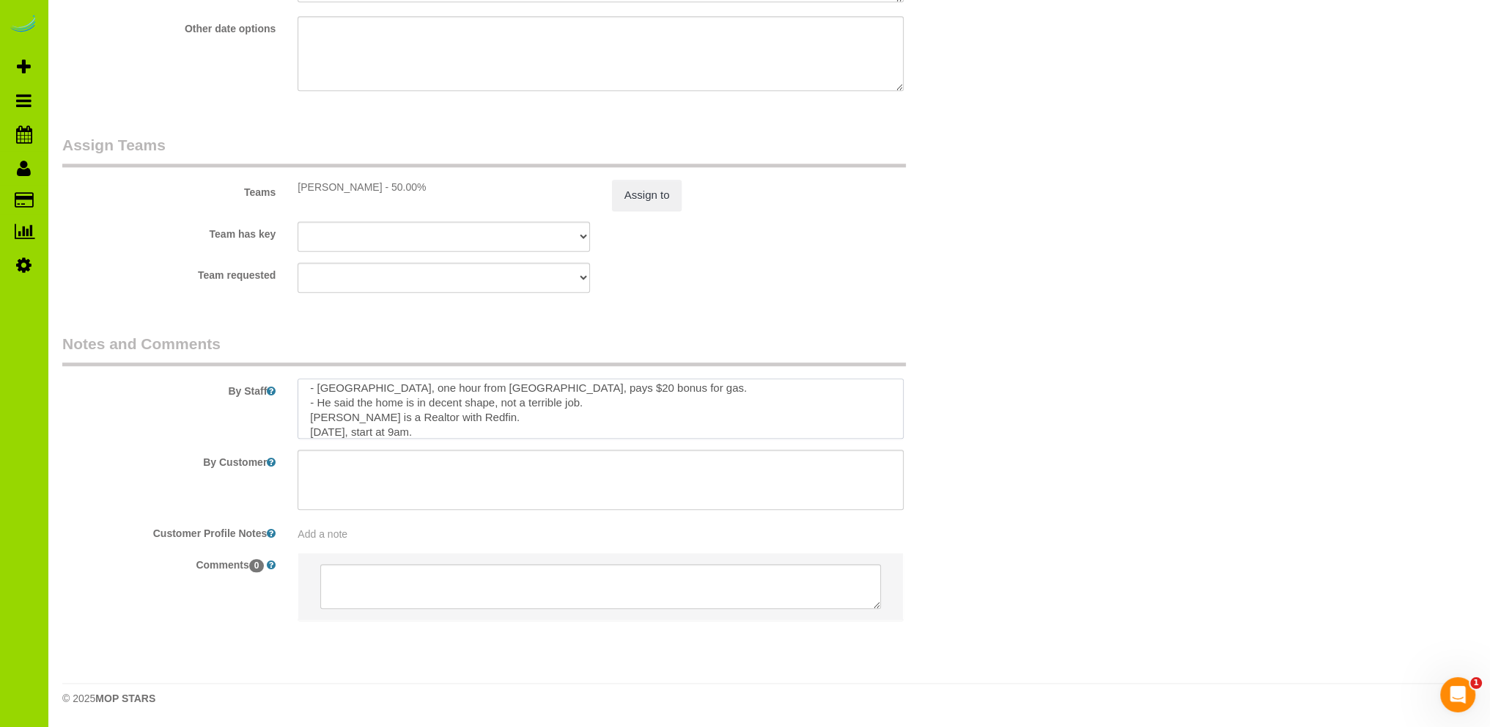
scroll to position [29, 0]
click at [433, 419] on textarea at bounding box center [601, 408] width 606 height 60
type textarea "- Est 7 hours. brent.sena@redfin.com - Windsor, one hour from Downtown Denver, …"
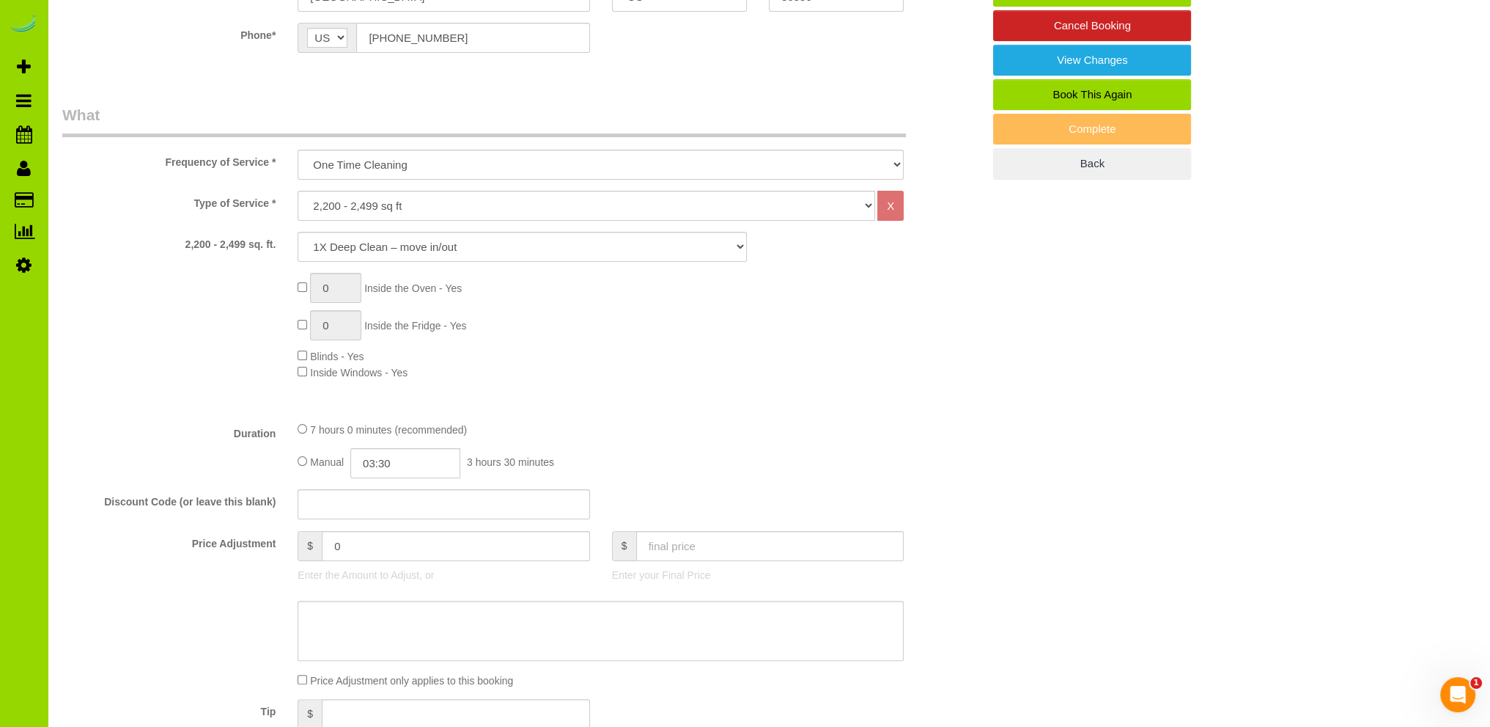
scroll to position [70, 0]
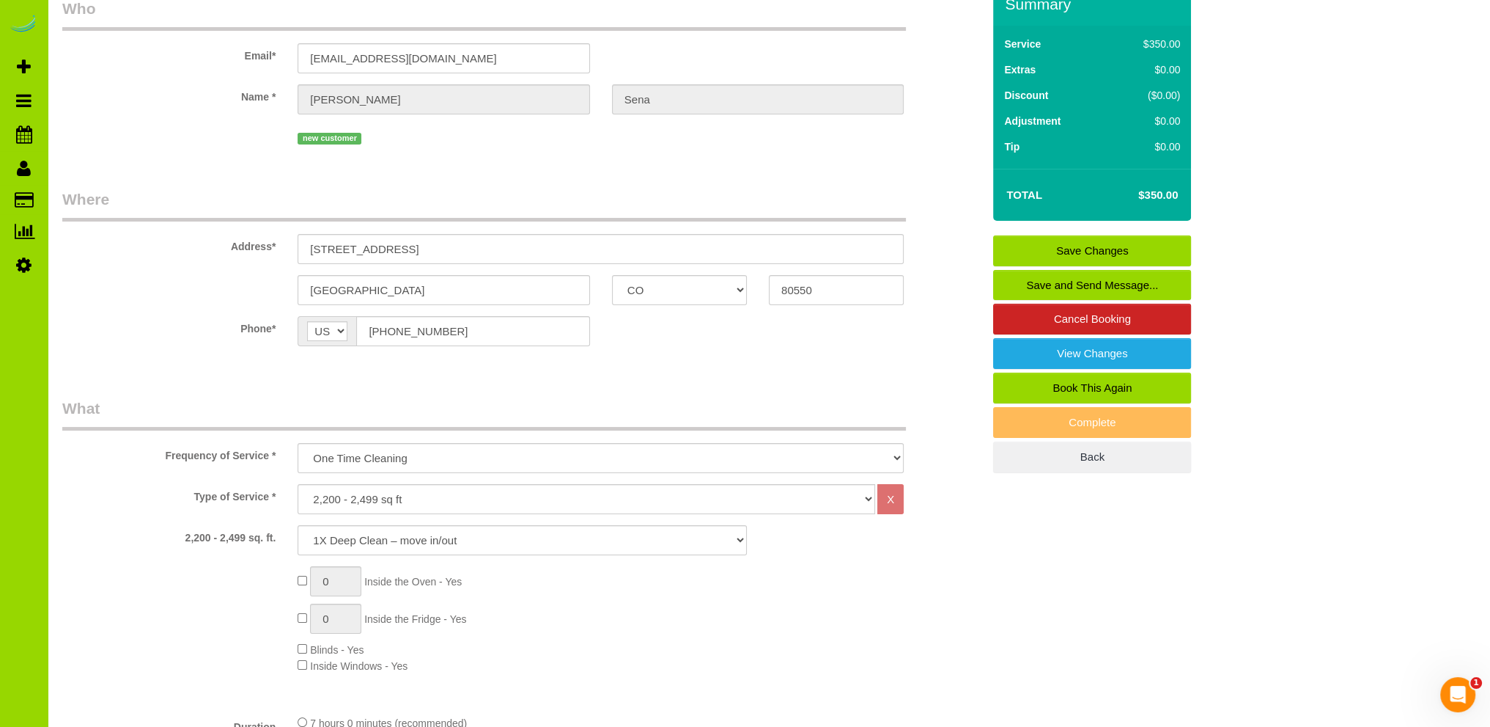
click at [1082, 246] on link "Save Changes" at bounding box center [1092, 250] width 198 height 31
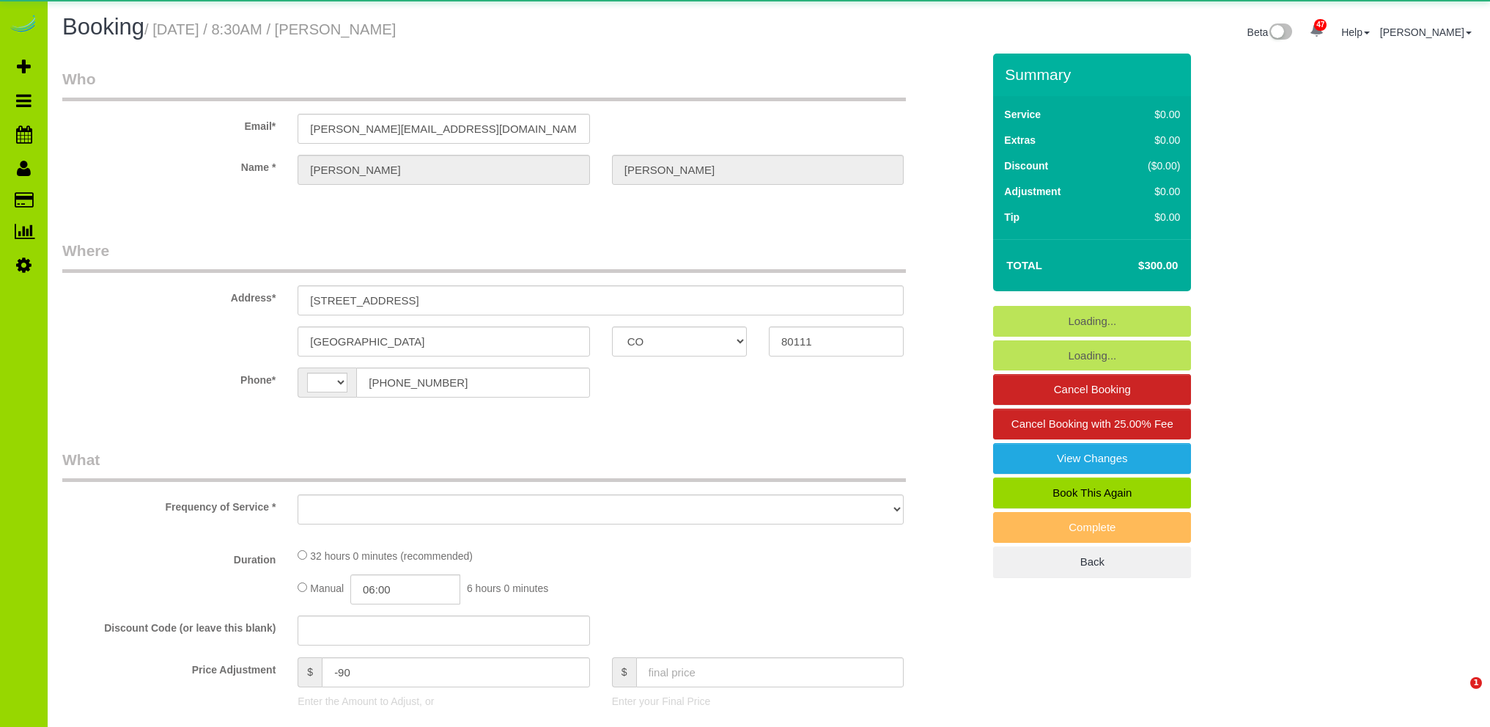
select select "CO"
select select "number:6"
select select "number:20"
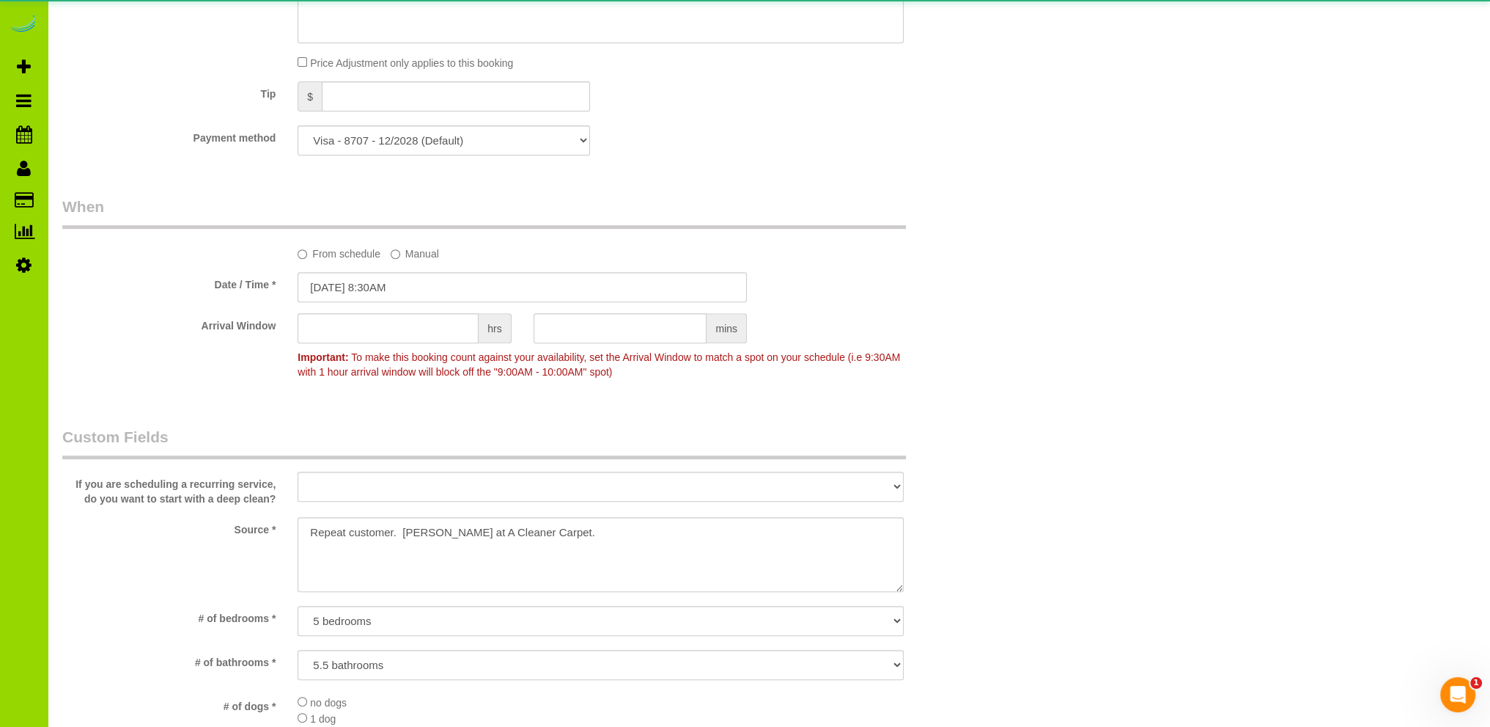
select select "string:[GEOGRAPHIC_DATA]"
select select "object:1167"
select select "4"
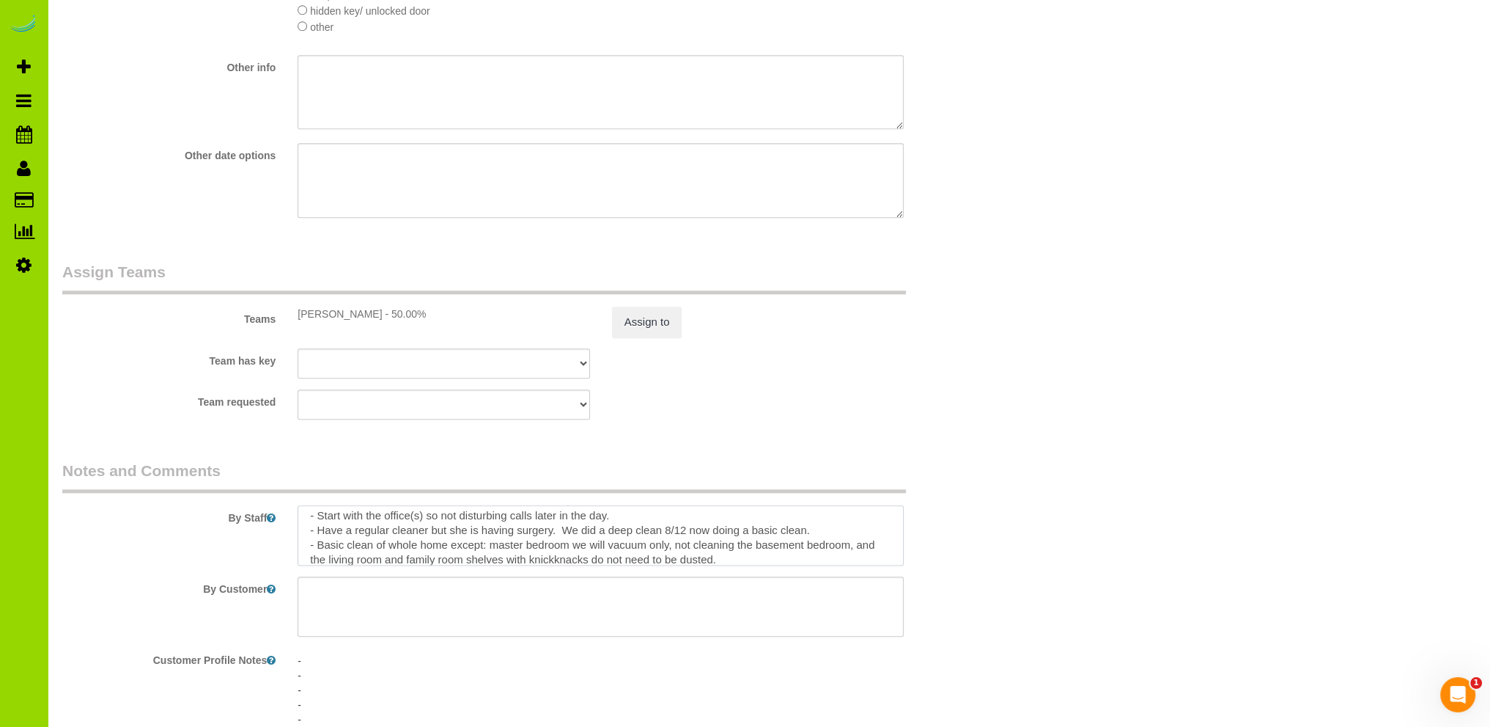
scroll to position [29, 0]
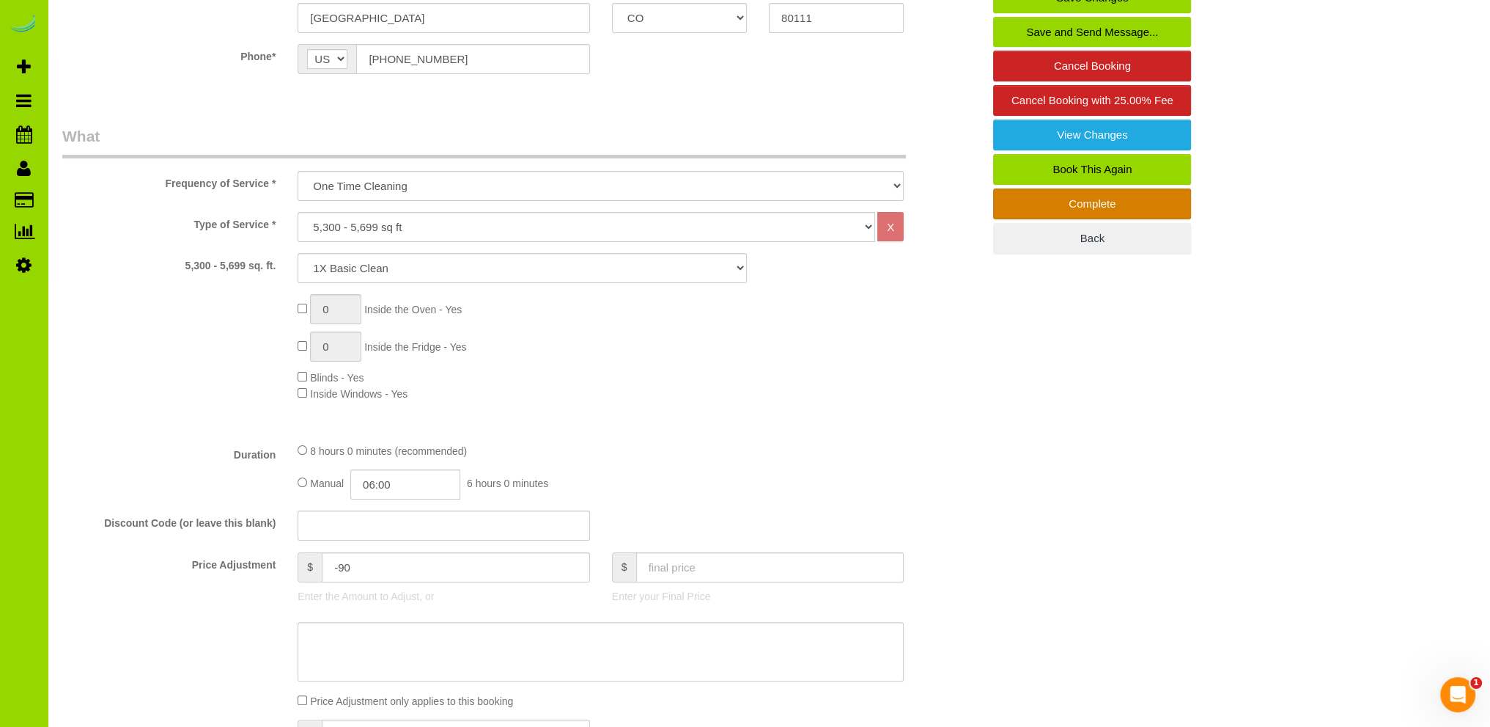
scroll to position [0, 0]
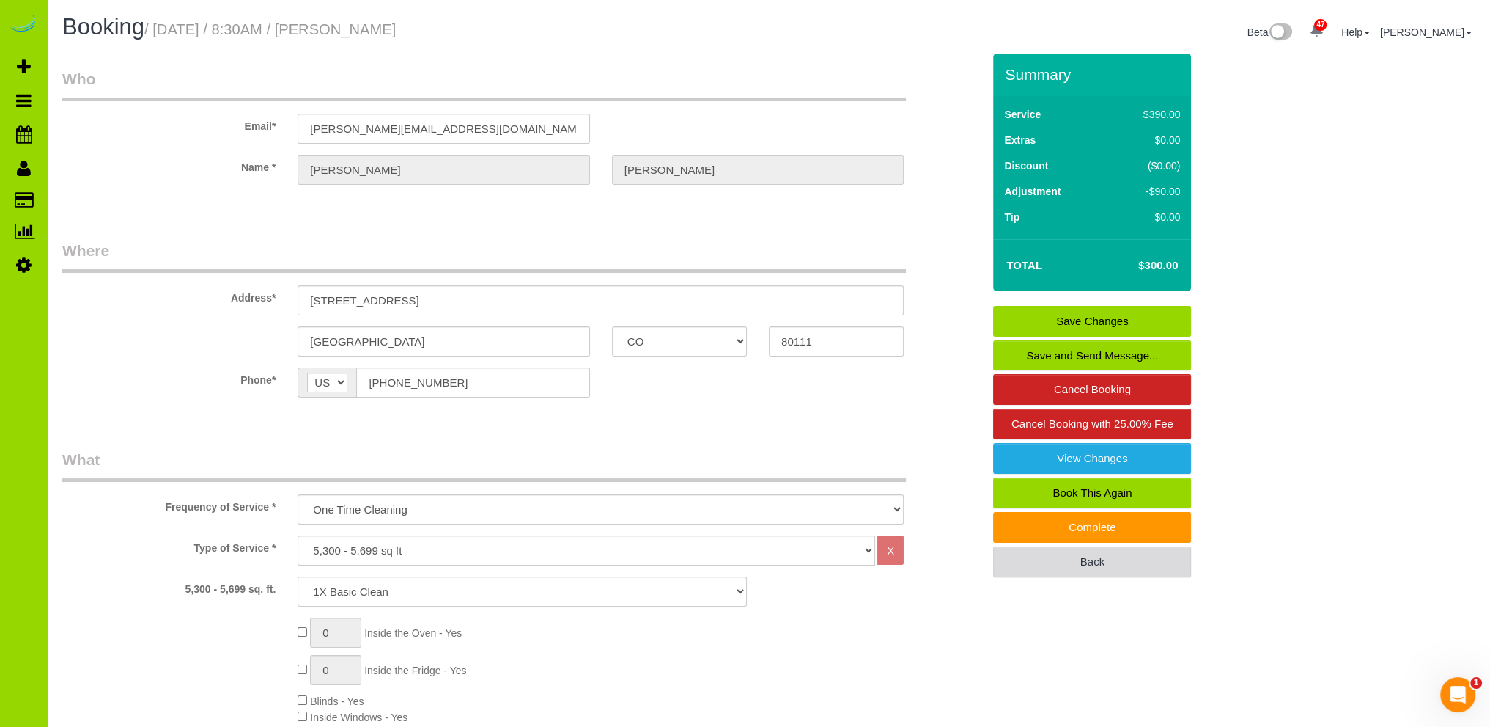
drag, startPoint x: 1055, startPoint y: 553, endPoint x: 997, endPoint y: 526, distance: 64.0
click at [1054, 553] on link "Back" at bounding box center [1092, 561] width 198 height 31
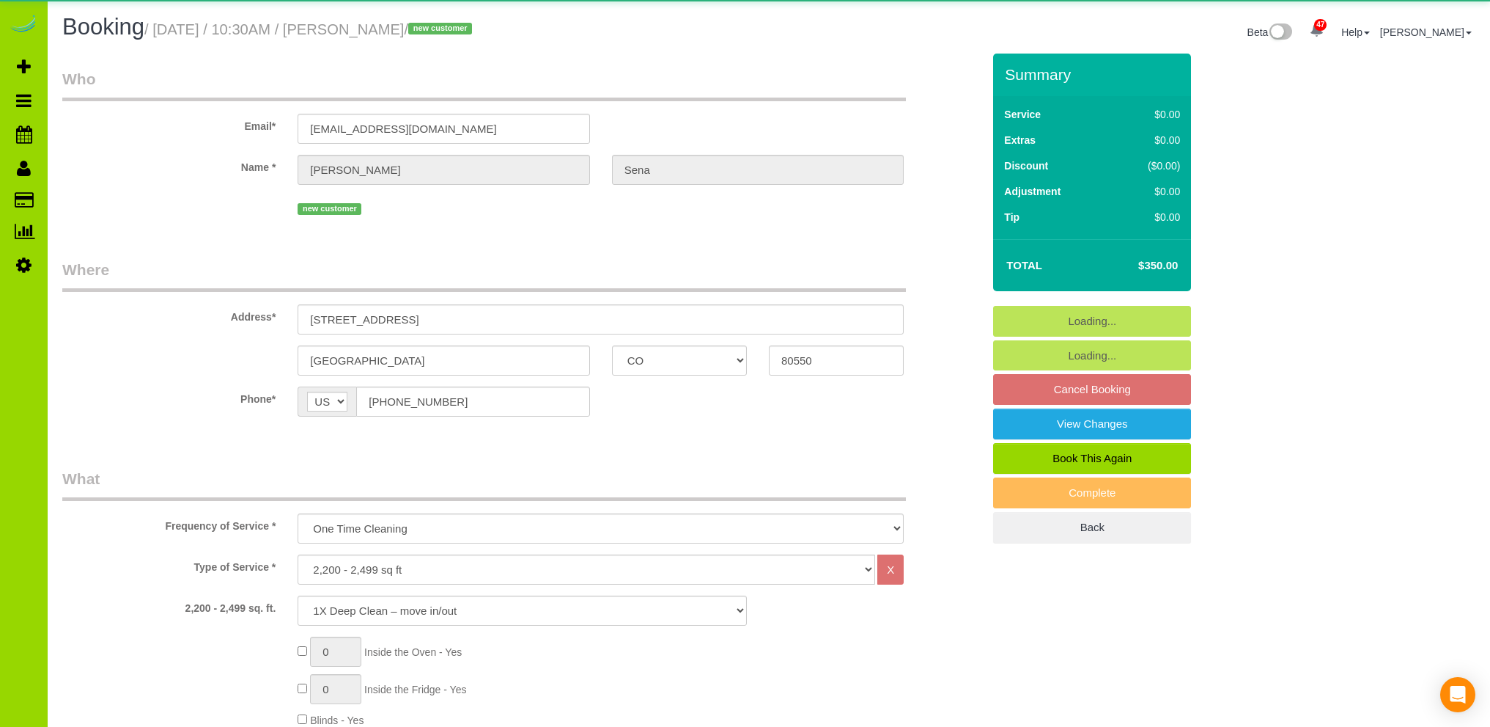
select select "CO"
select select "number:5"
select select "number:16"
select select "spot1"
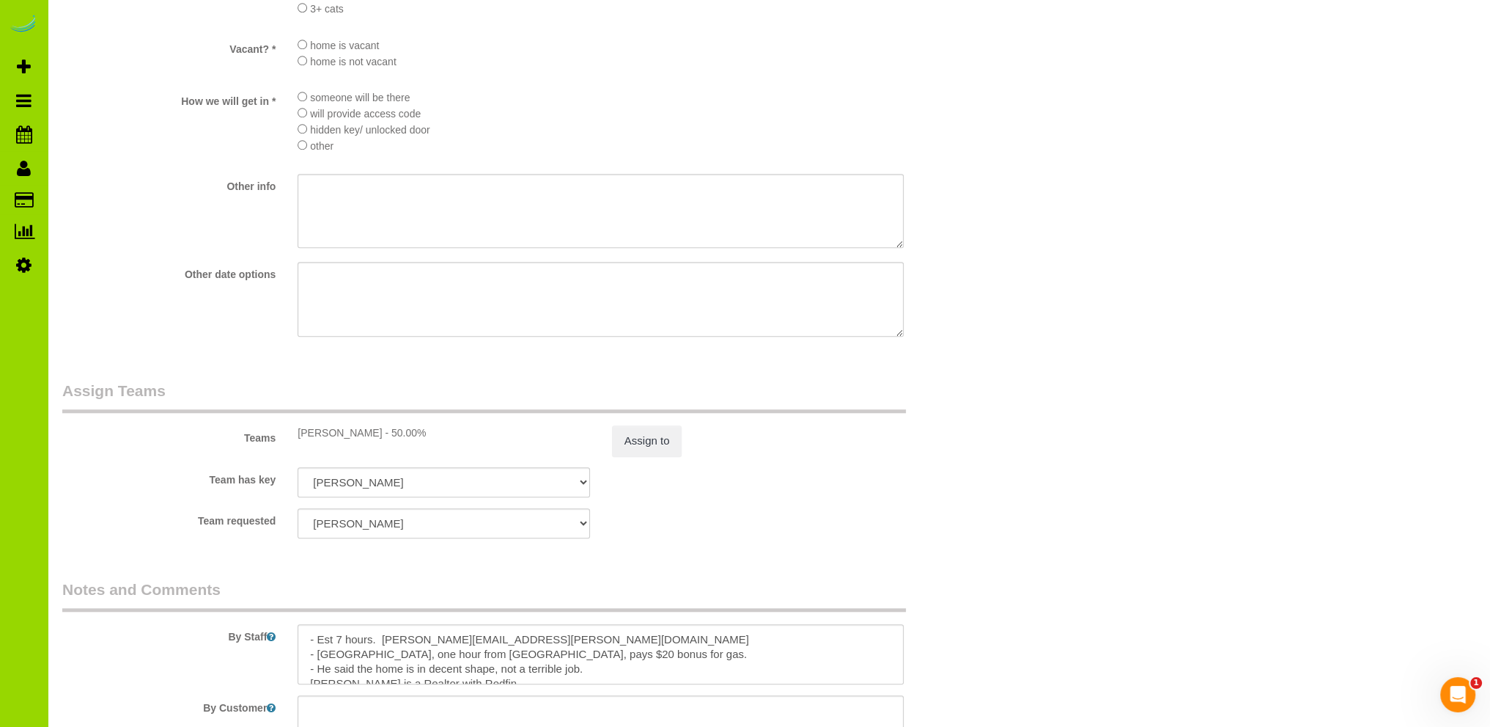
scroll to position [1976, 0]
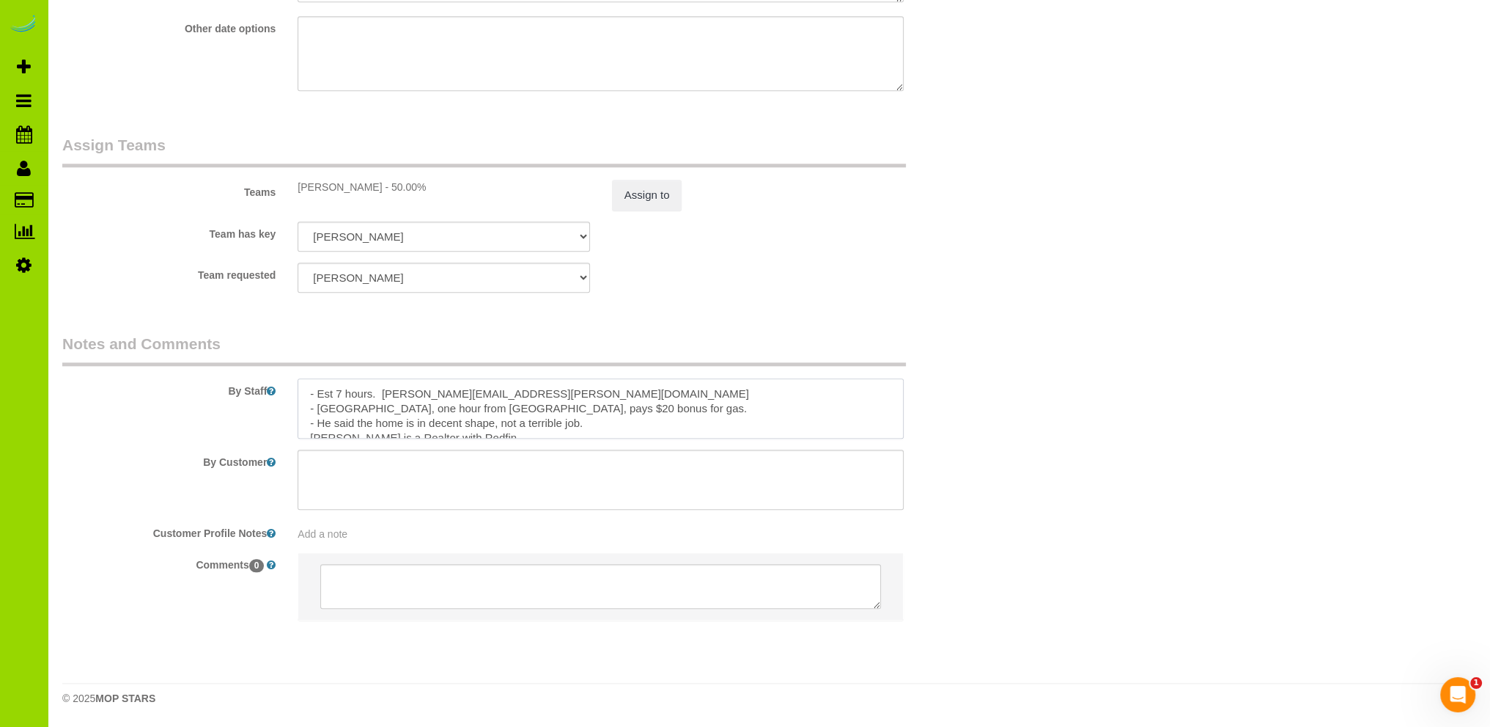
drag, startPoint x: 515, startPoint y: 393, endPoint x: 383, endPoint y: 392, distance: 132.0
click at [383, 392] on textarea at bounding box center [601, 408] width 606 height 60
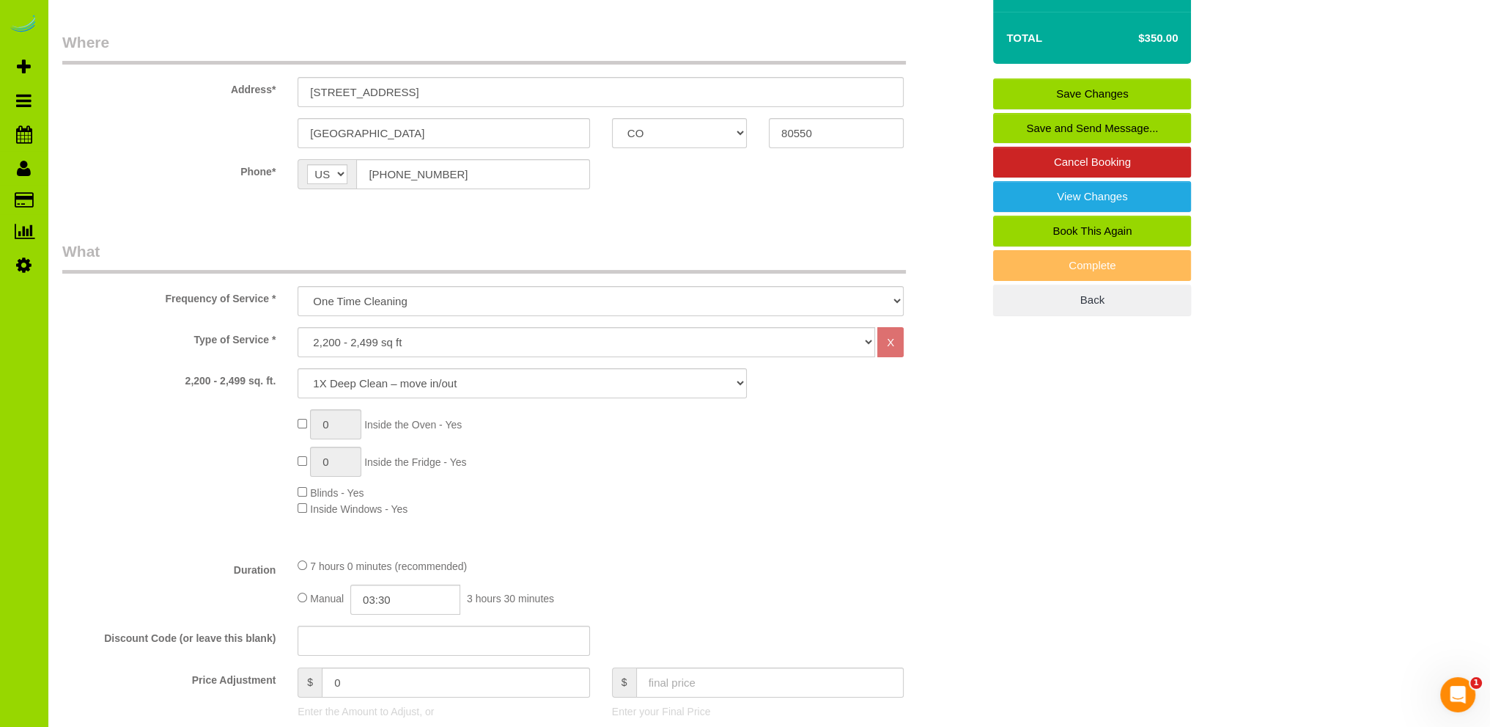
scroll to position [0, 0]
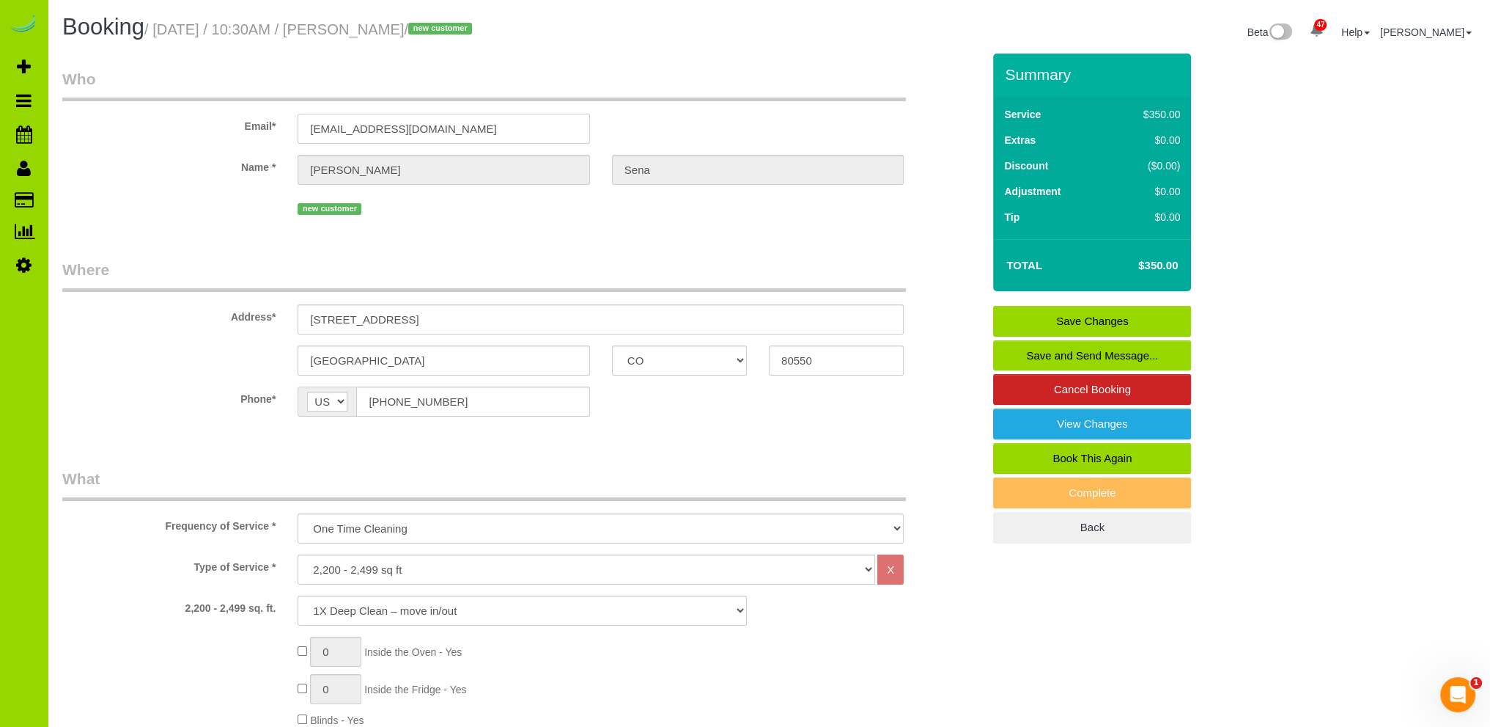
drag, startPoint x: 456, startPoint y: 125, endPoint x: 271, endPoint y: 114, distance: 185.1
click at [271, 114] on div "Email* [EMAIL_ADDRESS][DOMAIN_NAME]" at bounding box center [522, 106] width 942 height 76
paste input "[PERSON_NAME][EMAIL_ADDRESS][PERSON_NAME][DOMAIN_NAME]"
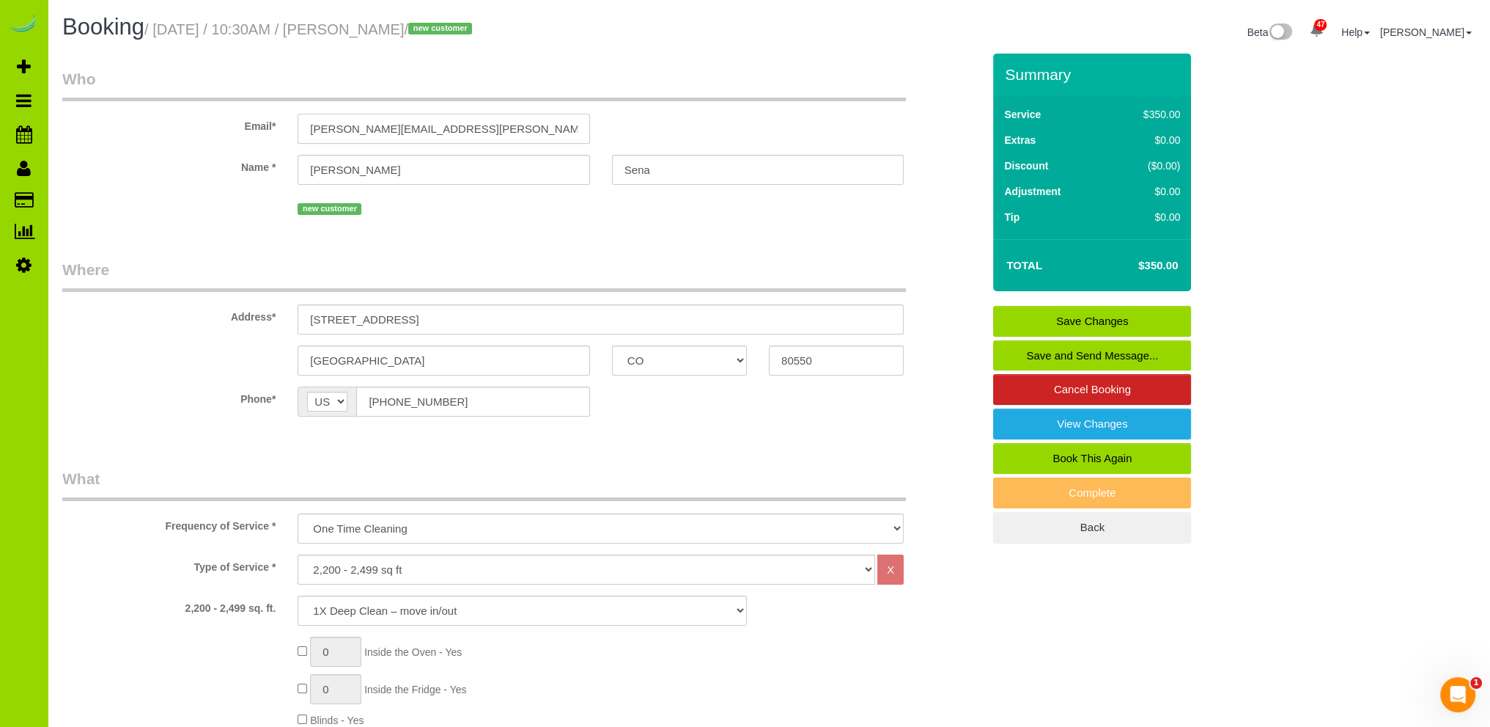
type input "[PERSON_NAME][EMAIL_ADDRESS][PERSON_NAME][DOMAIN_NAME]"
select select "string:fspay"
click at [1067, 317] on link "Save Changes" at bounding box center [1092, 321] width 198 height 31
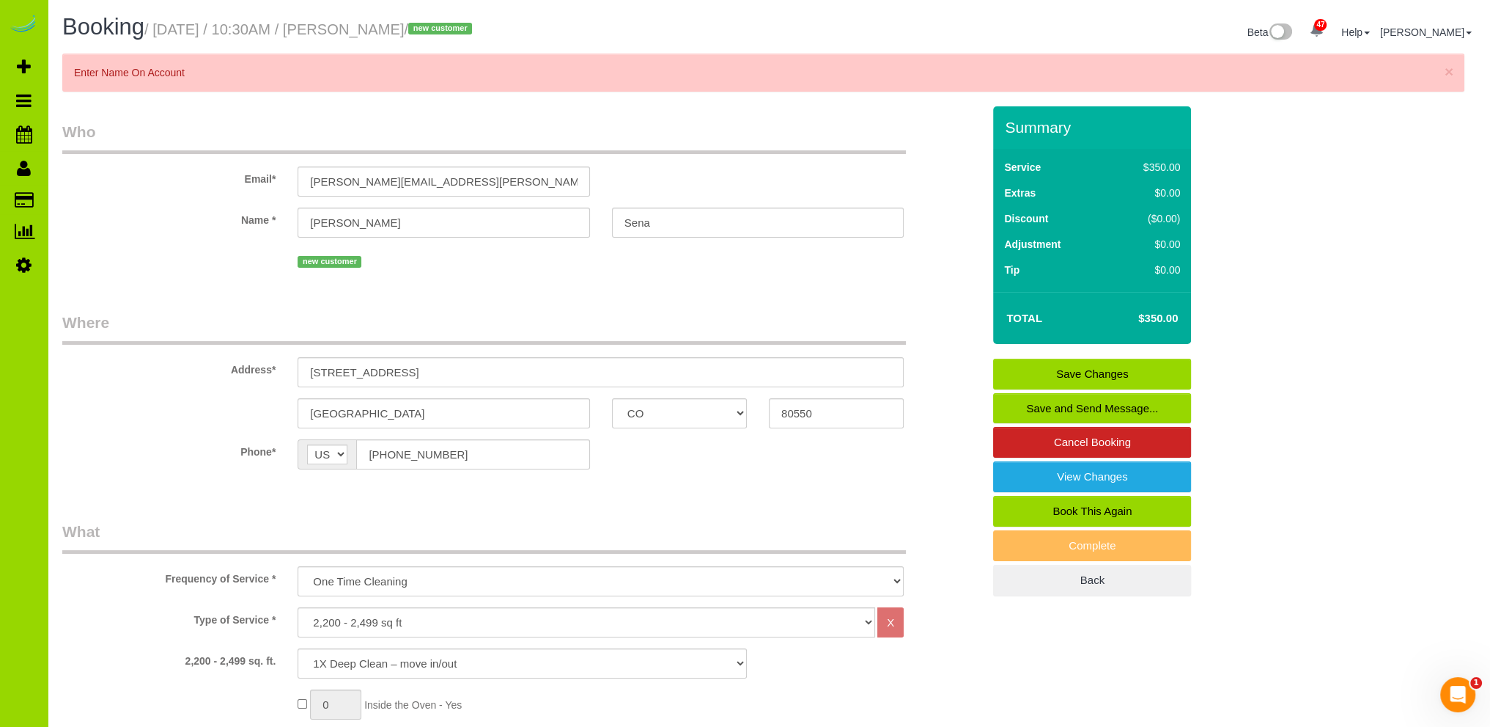
select select "spot6"
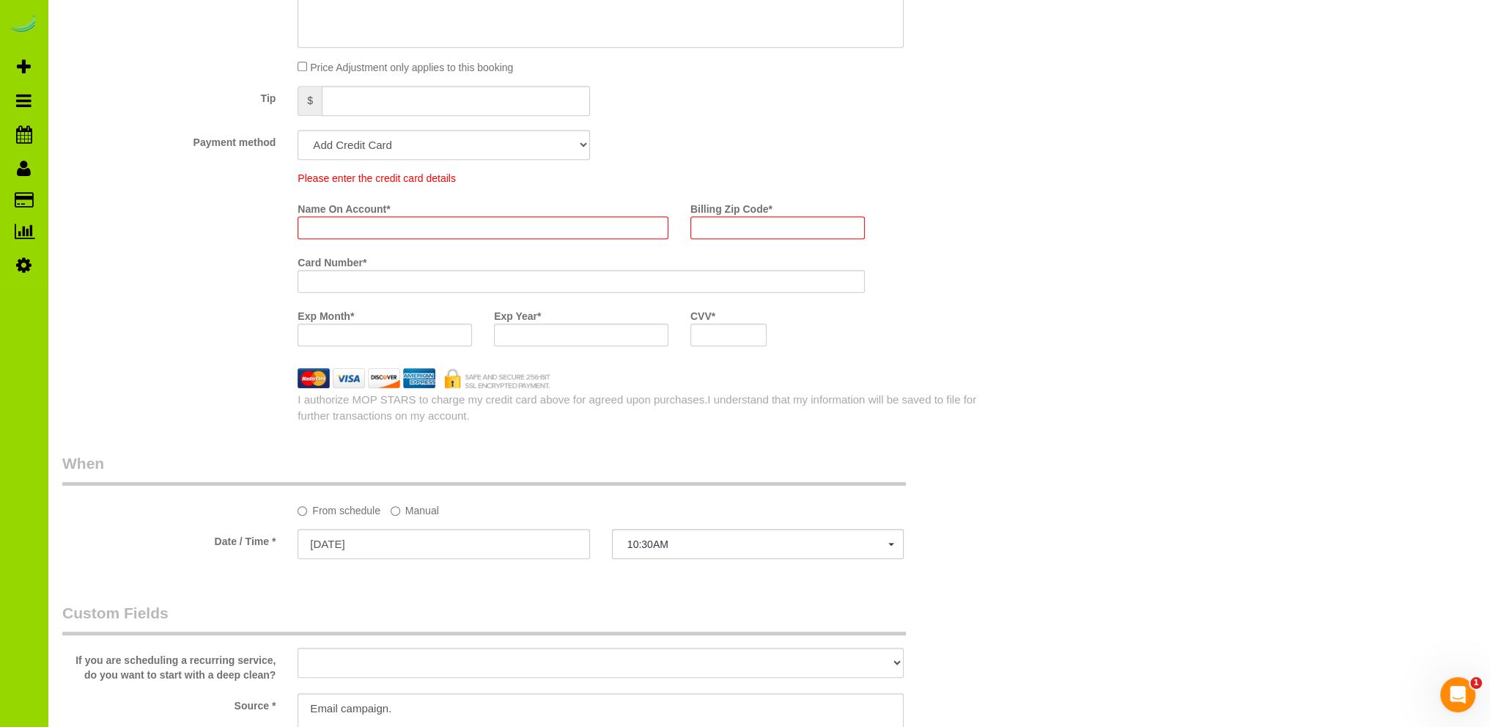
scroll to position [908, 0]
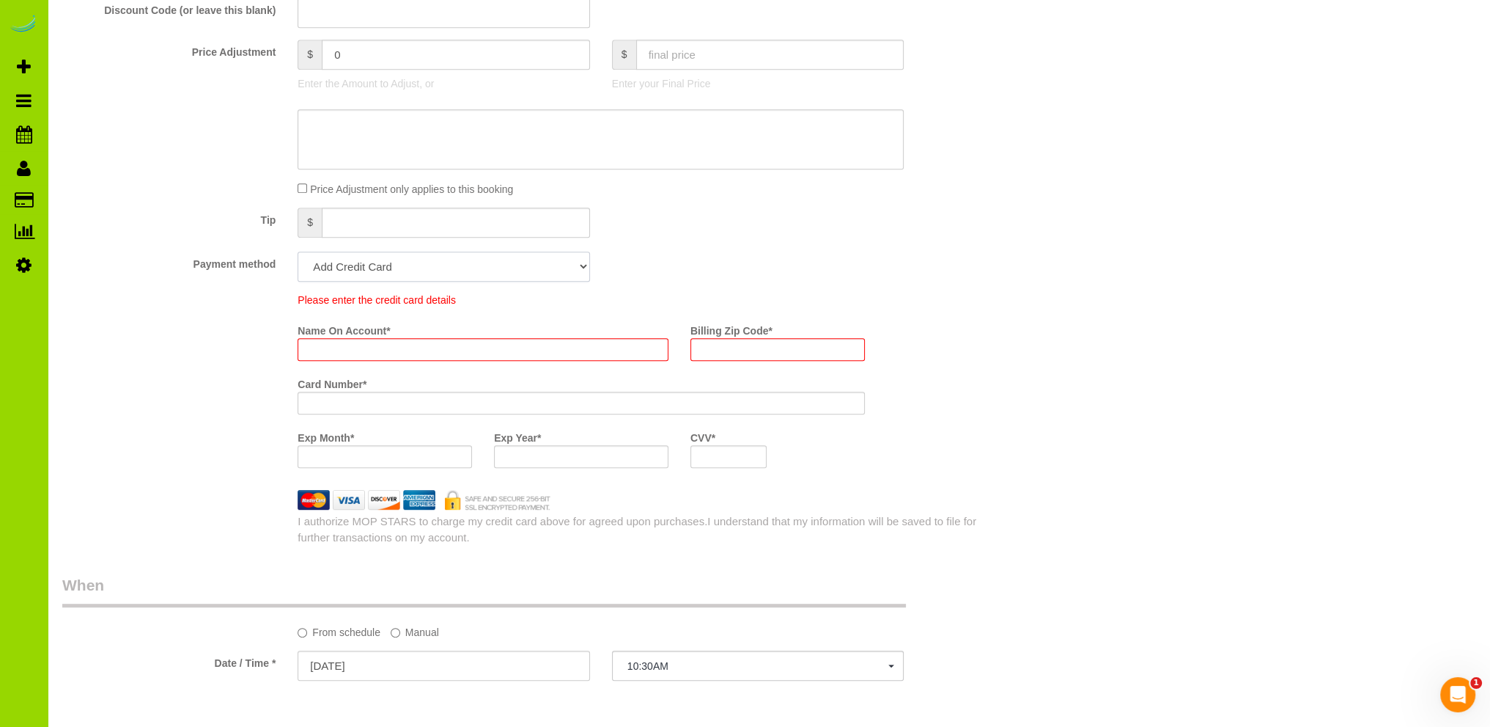
drag, startPoint x: 512, startPoint y: 269, endPoint x: 489, endPoint y: 280, distance: 25.9
click at [512, 269] on select "Add Credit Card Cash Check Paypal" at bounding box center [444, 266] width 292 height 30
select select "string:cash"
click at [298, 252] on select "Add Credit Card Cash Check Paypal" at bounding box center [444, 266] width 292 height 30
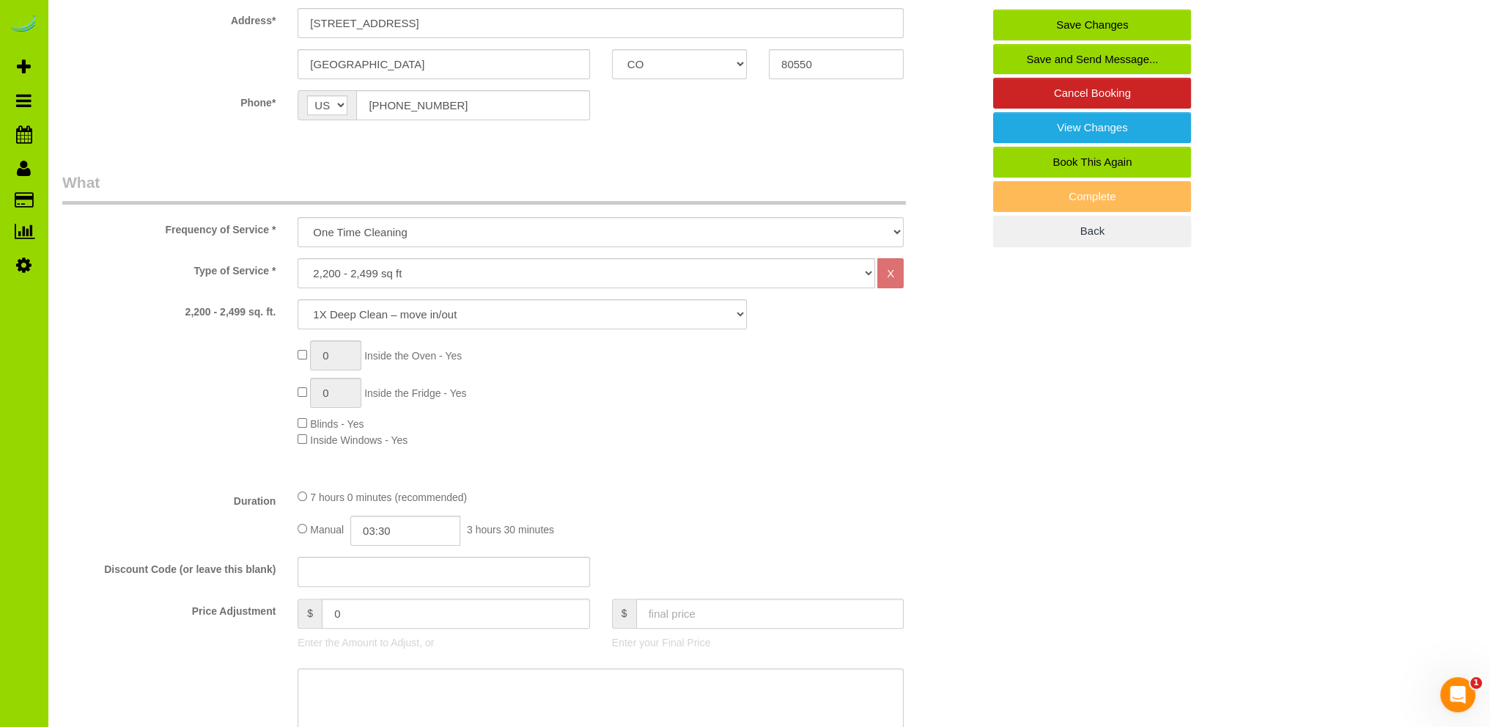
scroll to position [28, 0]
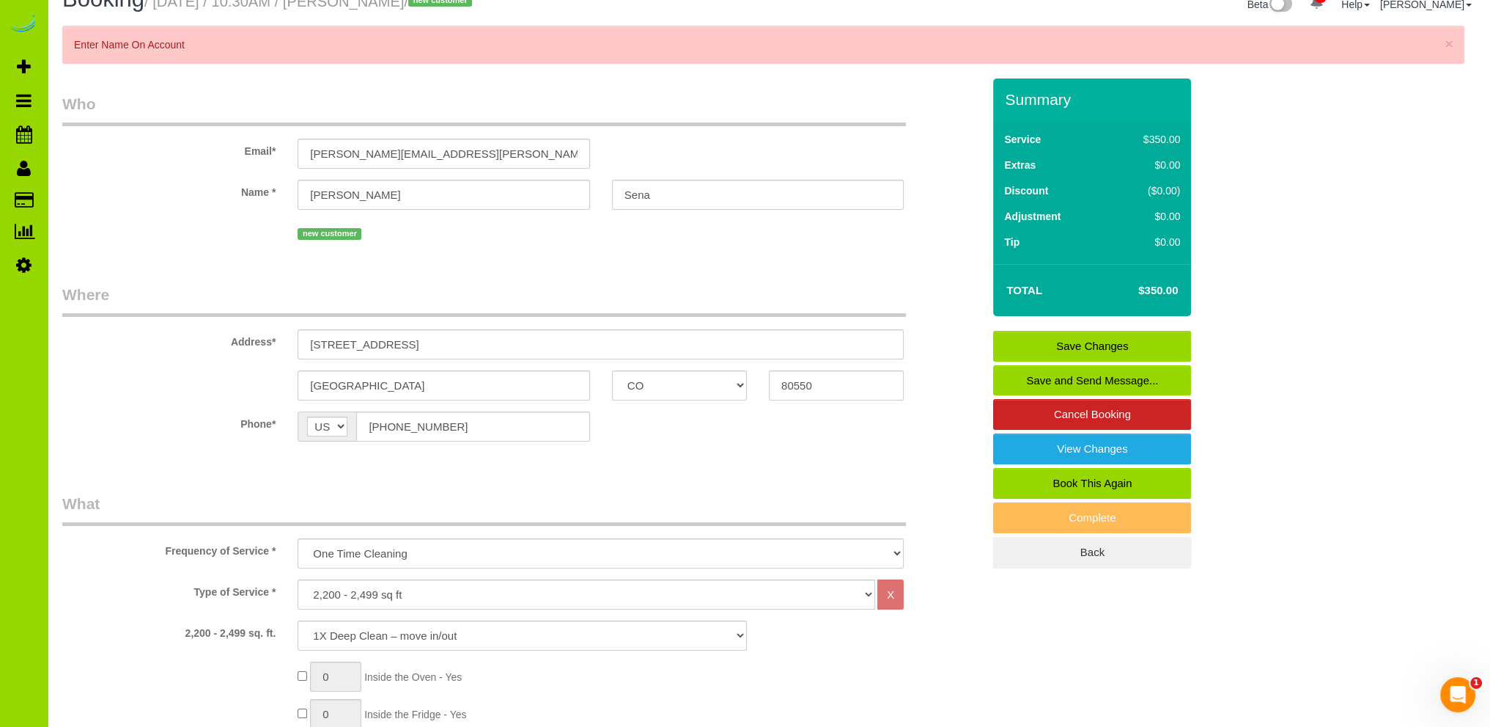
click at [1084, 342] on link "Save Changes" at bounding box center [1092, 346] width 198 height 31
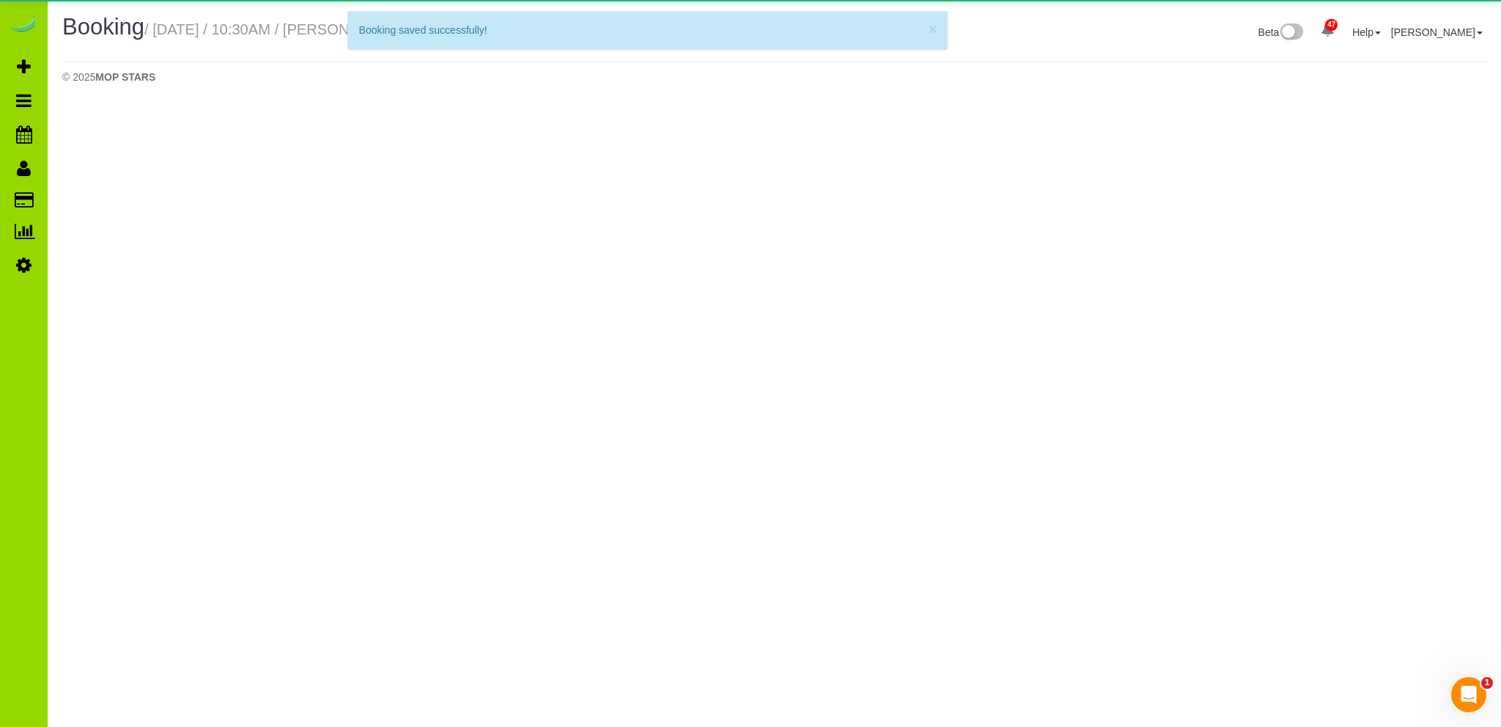
select select "CO"
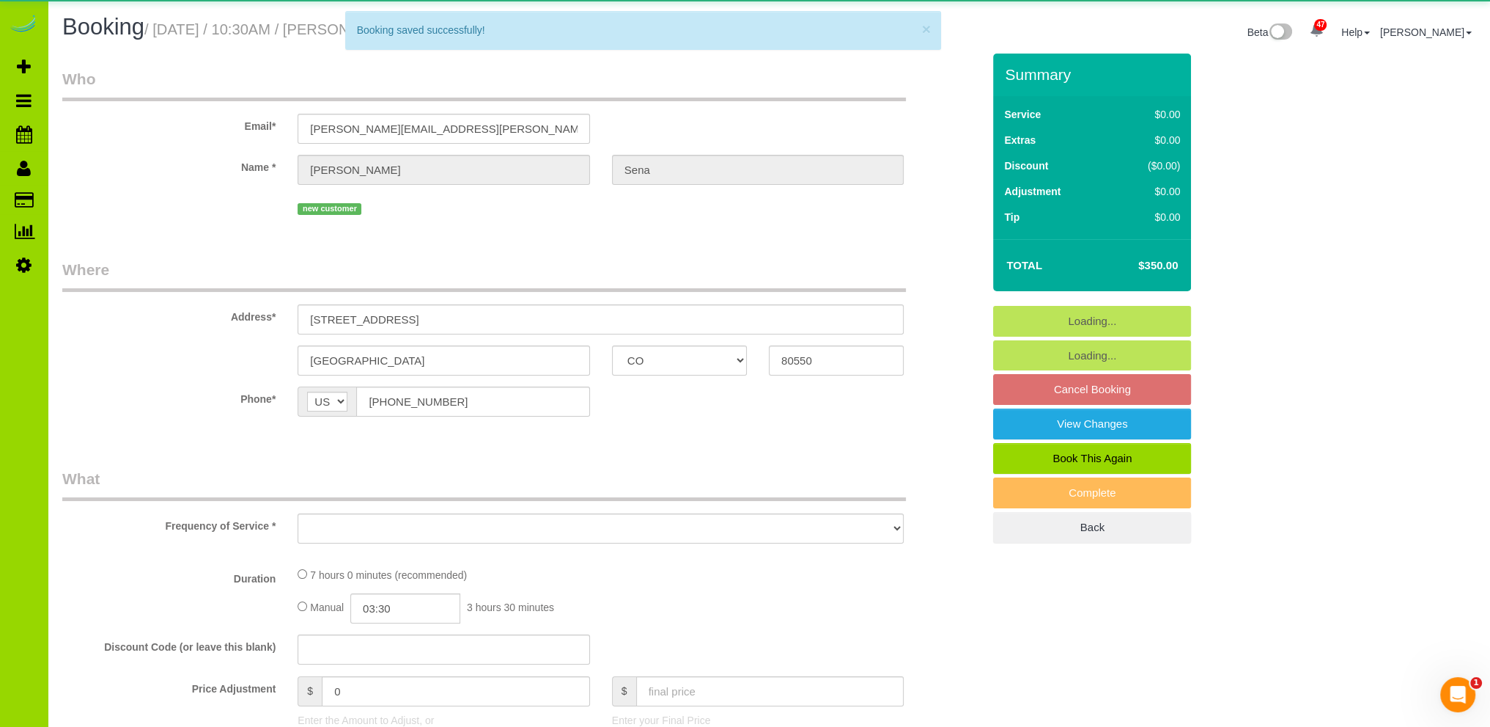
select select "object:2468"
select select "spot11"
select select "number:5"
select select "number:16"
select select "object:2566"
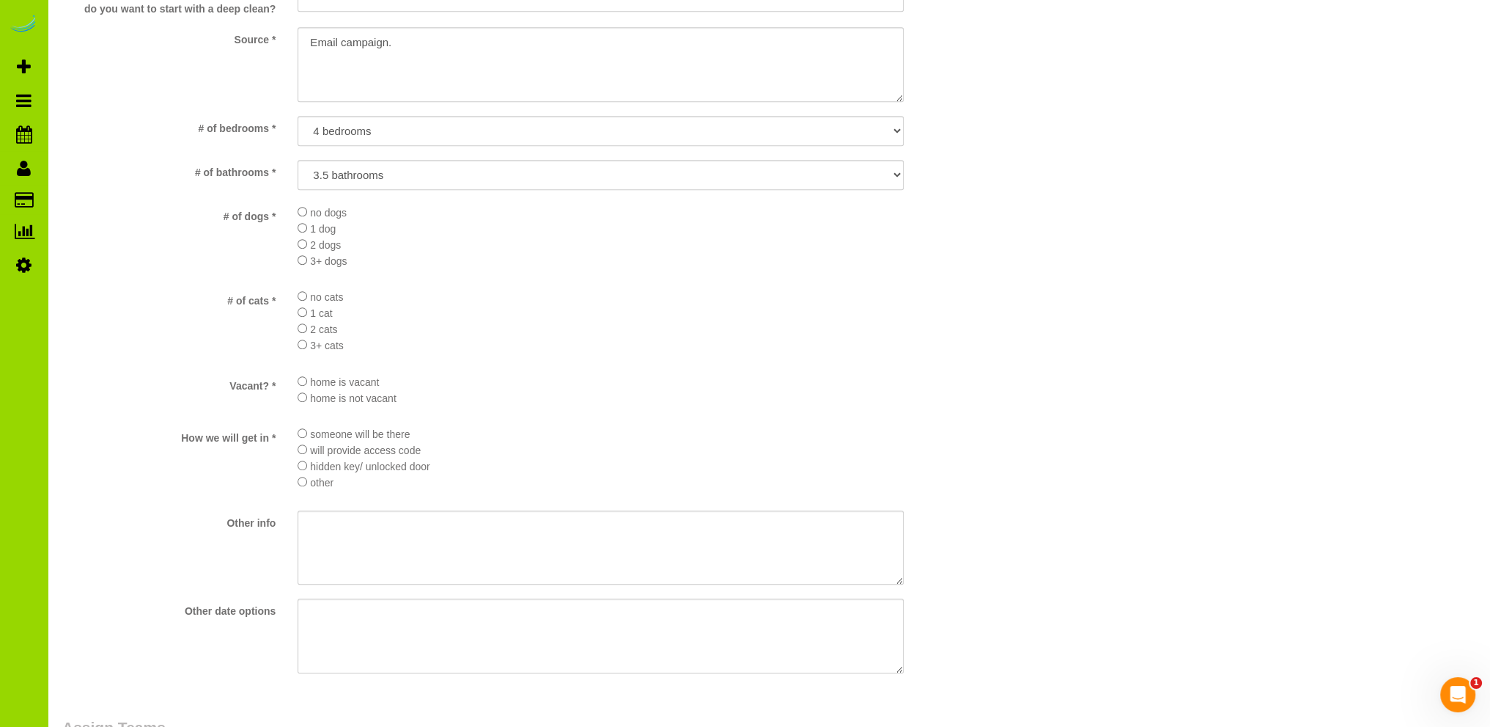
scroll to position [950, 0]
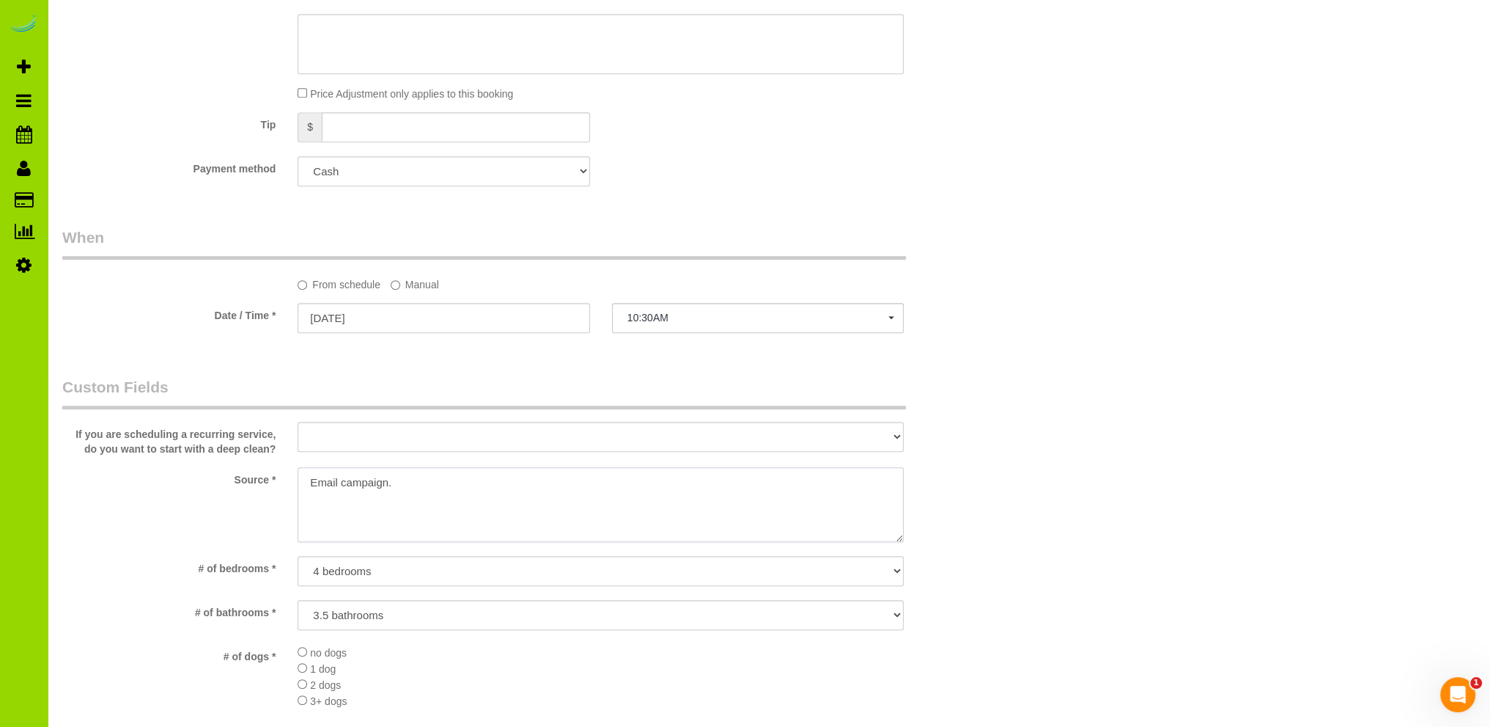
click at [411, 489] on textarea at bounding box center [601, 504] width 606 height 75
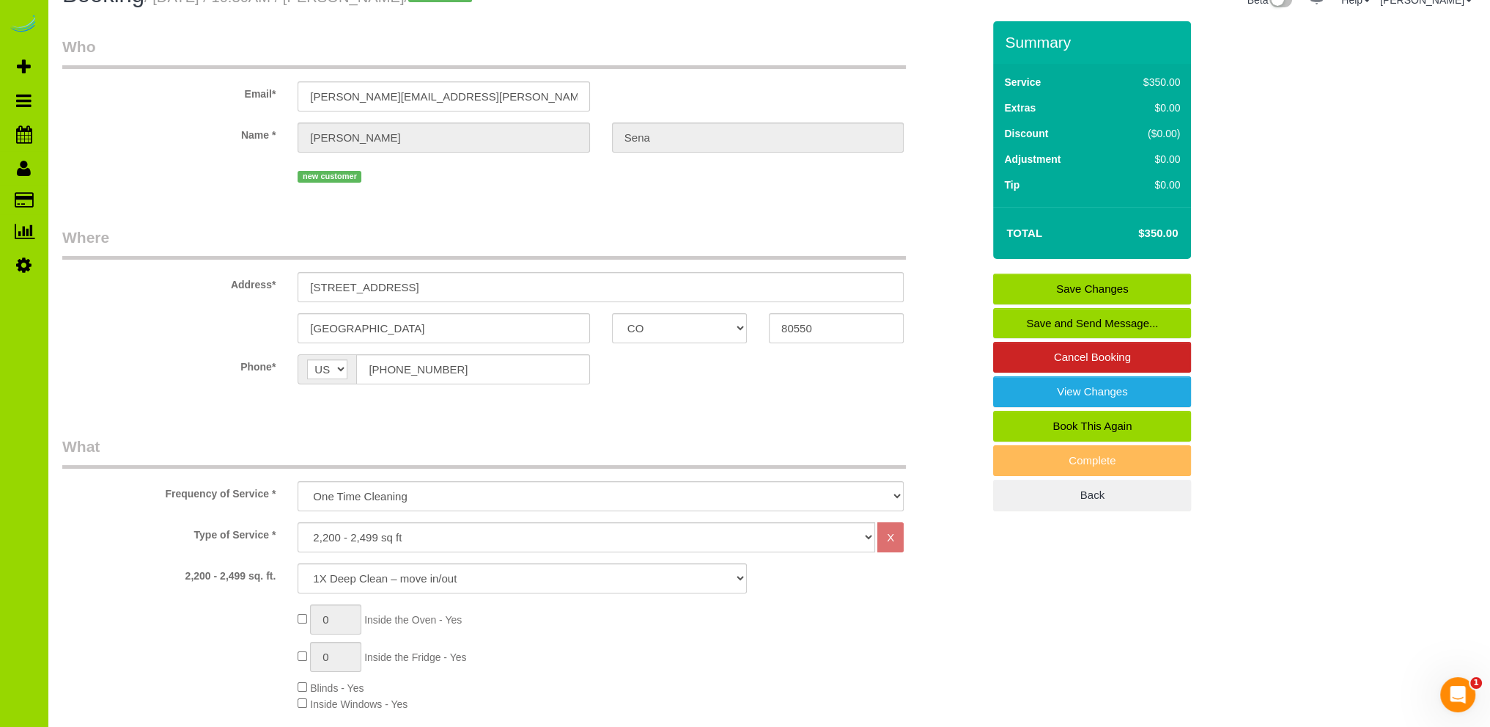
scroll to position [0, 0]
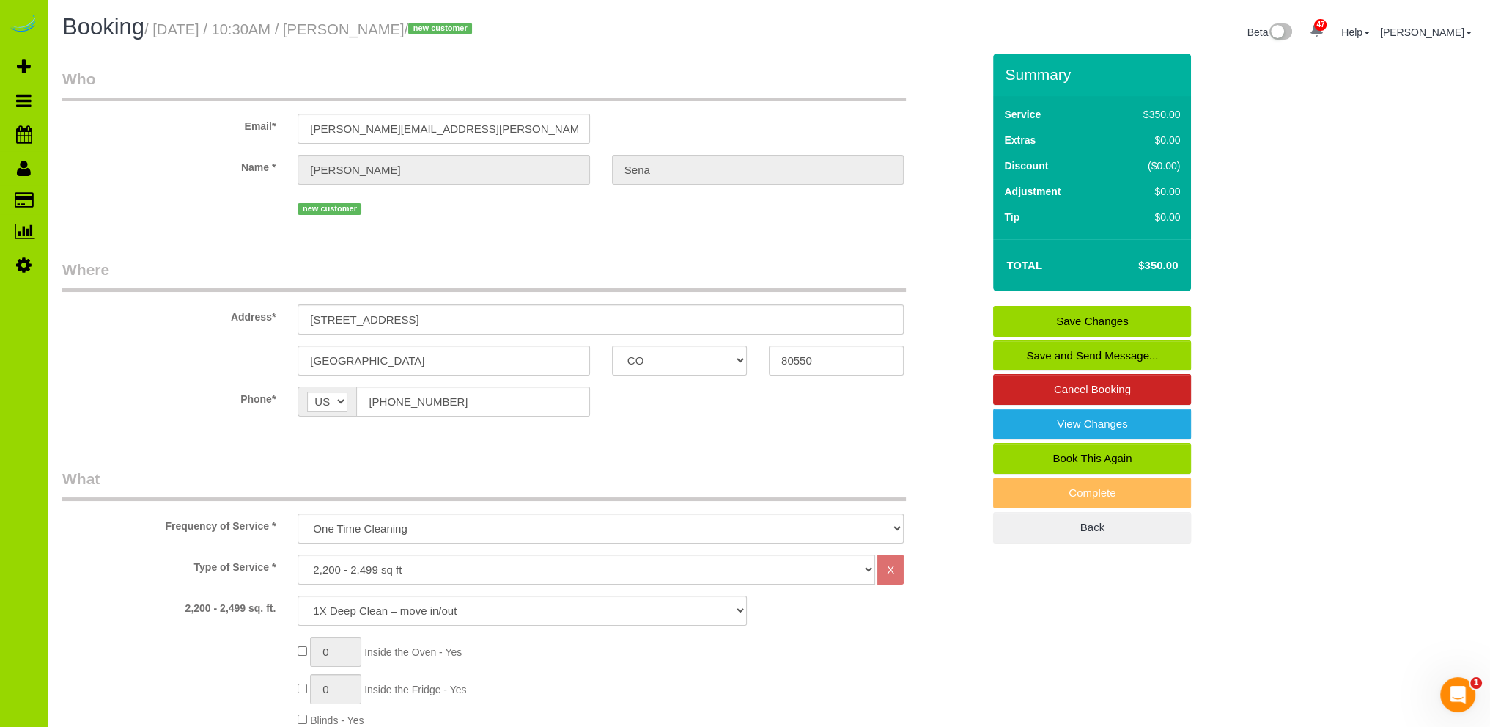
type textarea "Email campaign, Realtor"
click at [1060, 322] on link "Save Changes" at bounding box center [1092, 321] width 198 height 31
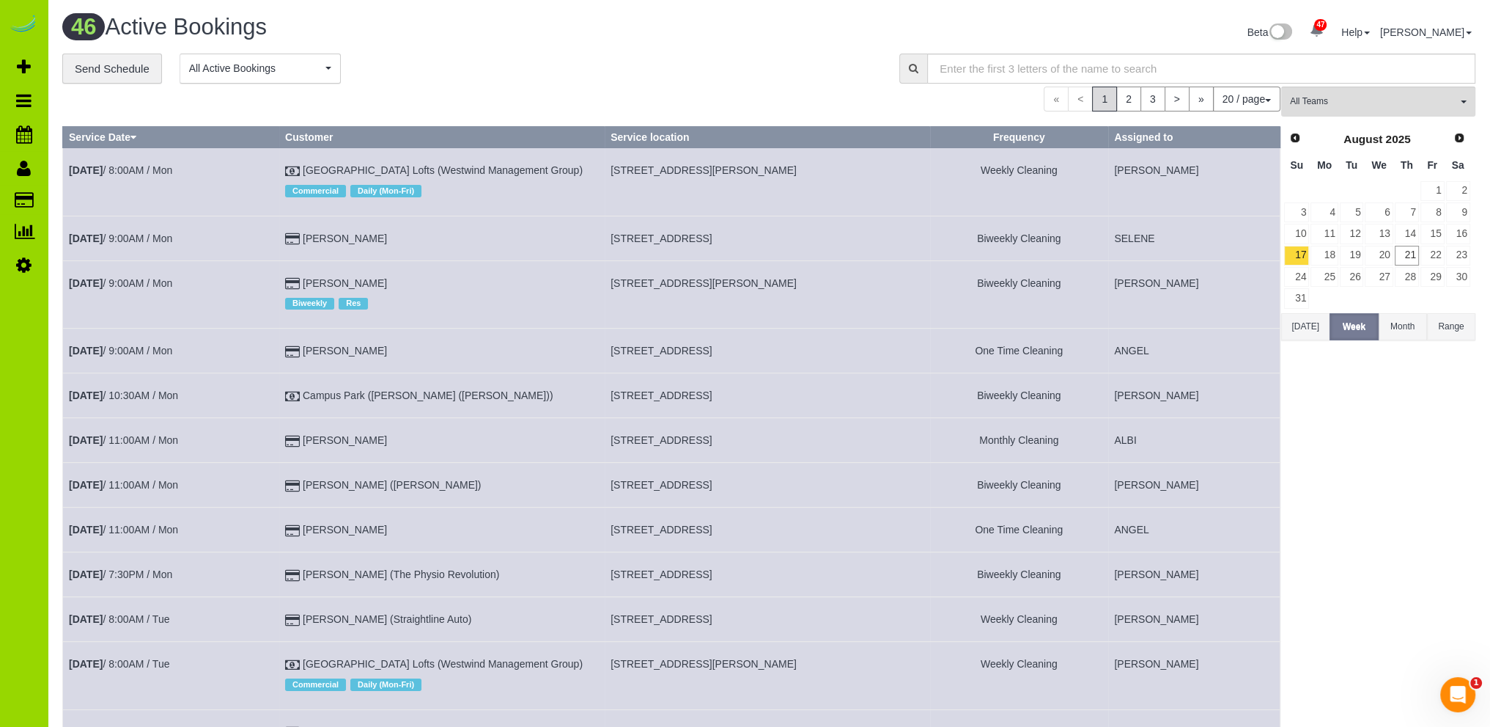
click at [588, 56] on div "**********" at bounding box center [469, 69] width 815 height 31
click at [457, 56] on div "**********" at bounding box center [469, 69] width 815 height 31
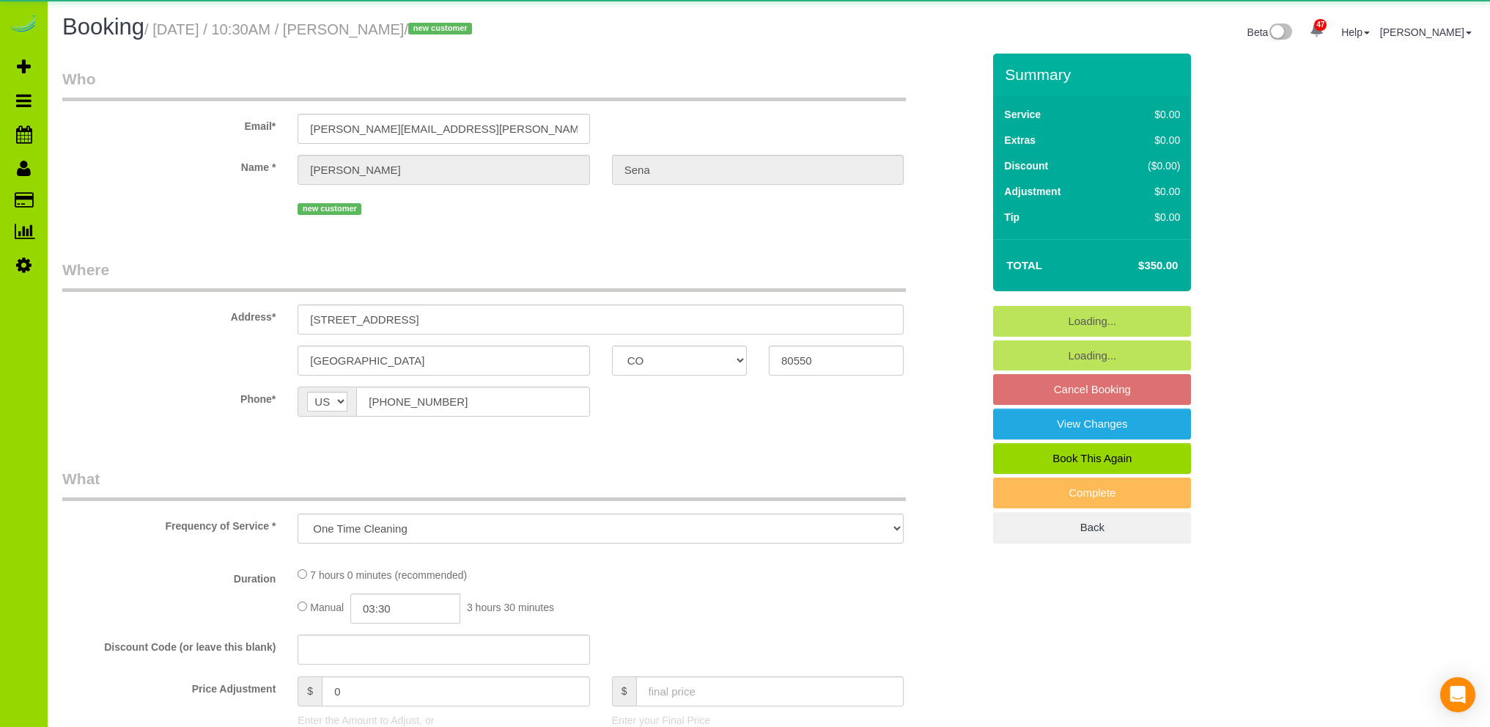
select select "CO"
select select "number:5"
select select "number:16"
select select "object:1213"
select select "spot1"
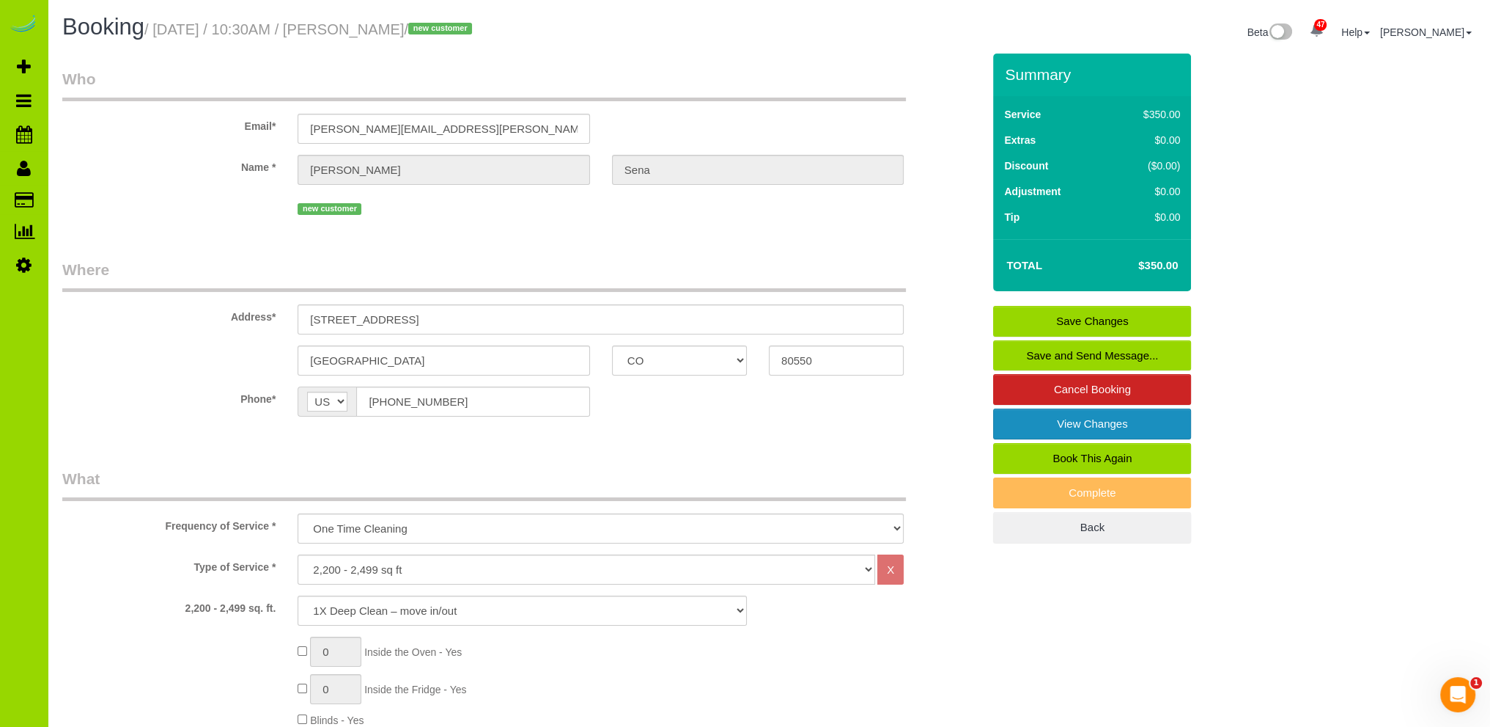
click at [1062, 420] on link "View Changes" at bounding box center [1092, 423] width 198 height 31
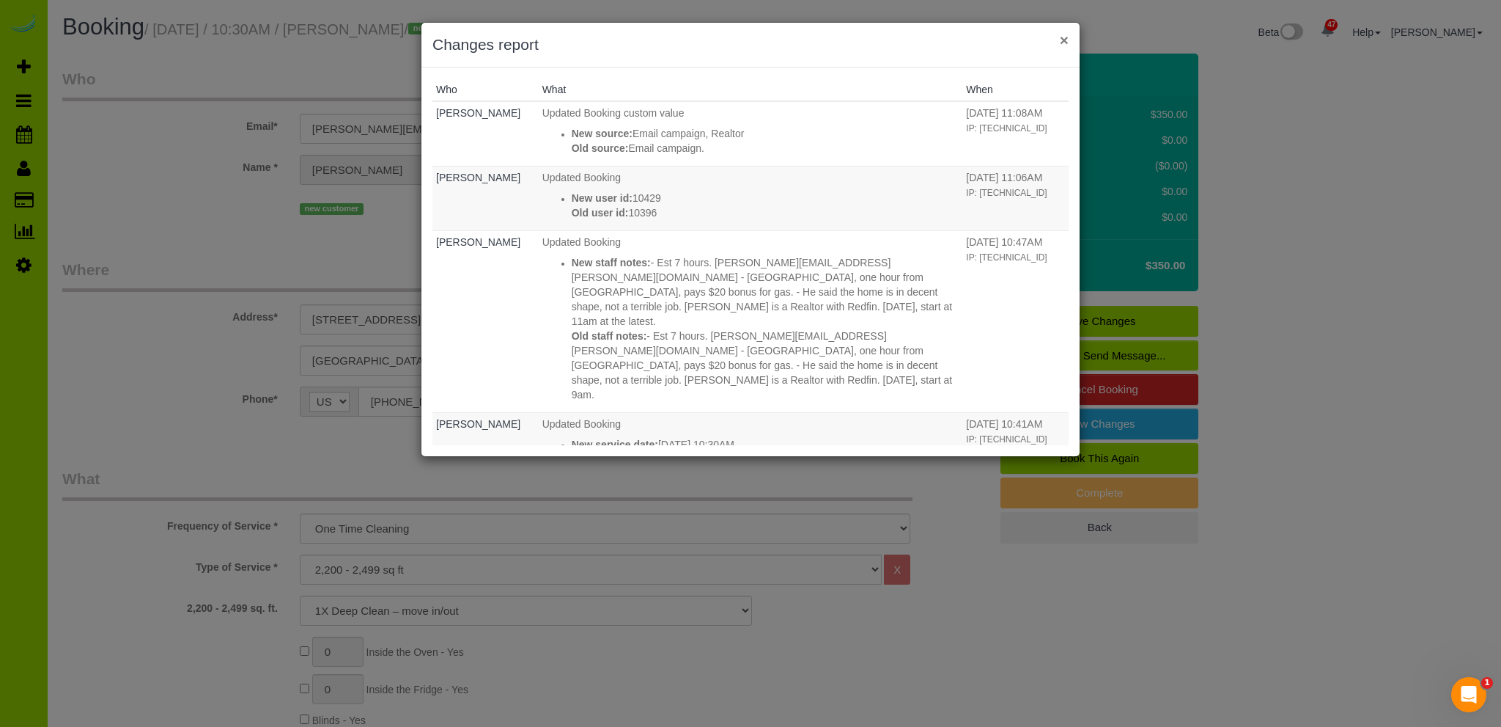
click at [1062, 43] on button "×" at bounding box center [1064, 39] width 9 height 15
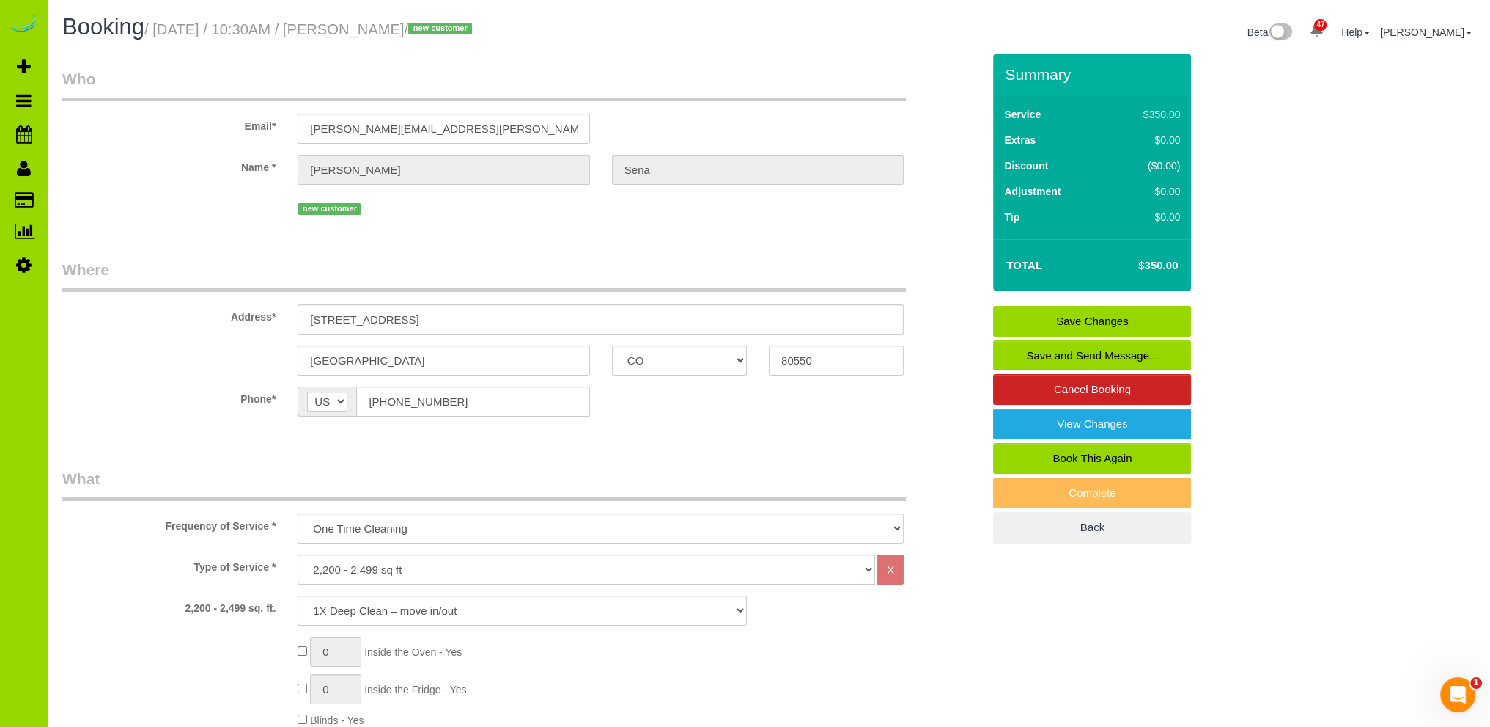
click at [1046, 346] on link "Save and Send Message..." at bounding box center [1092, 355] width 198 height 31
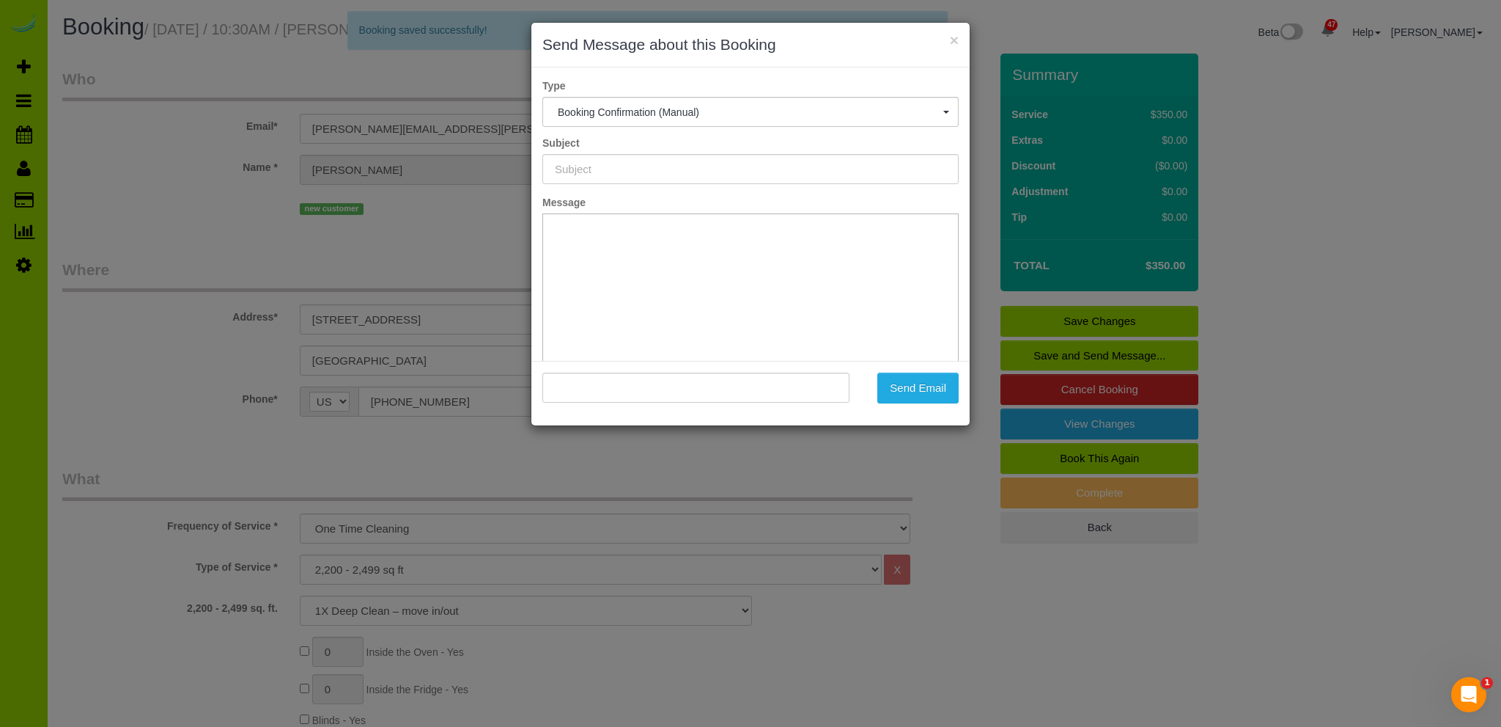
type input "Booking Confirmed - Please add your credit card"
type input ""Brent Sena" <brent.sena@redfin.com>"
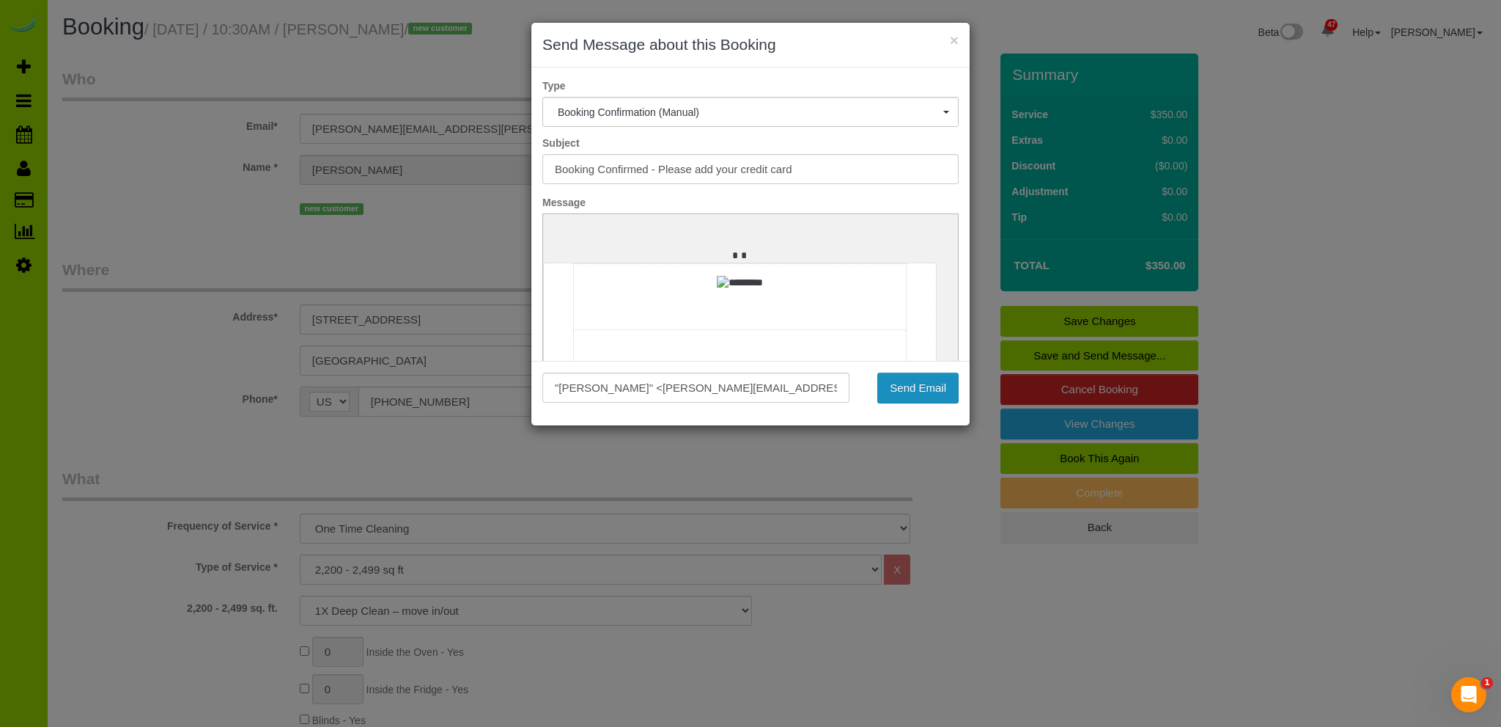
click at [914, 383] on button "Send Email" at bounding box center [918, 387] width 81 height 31
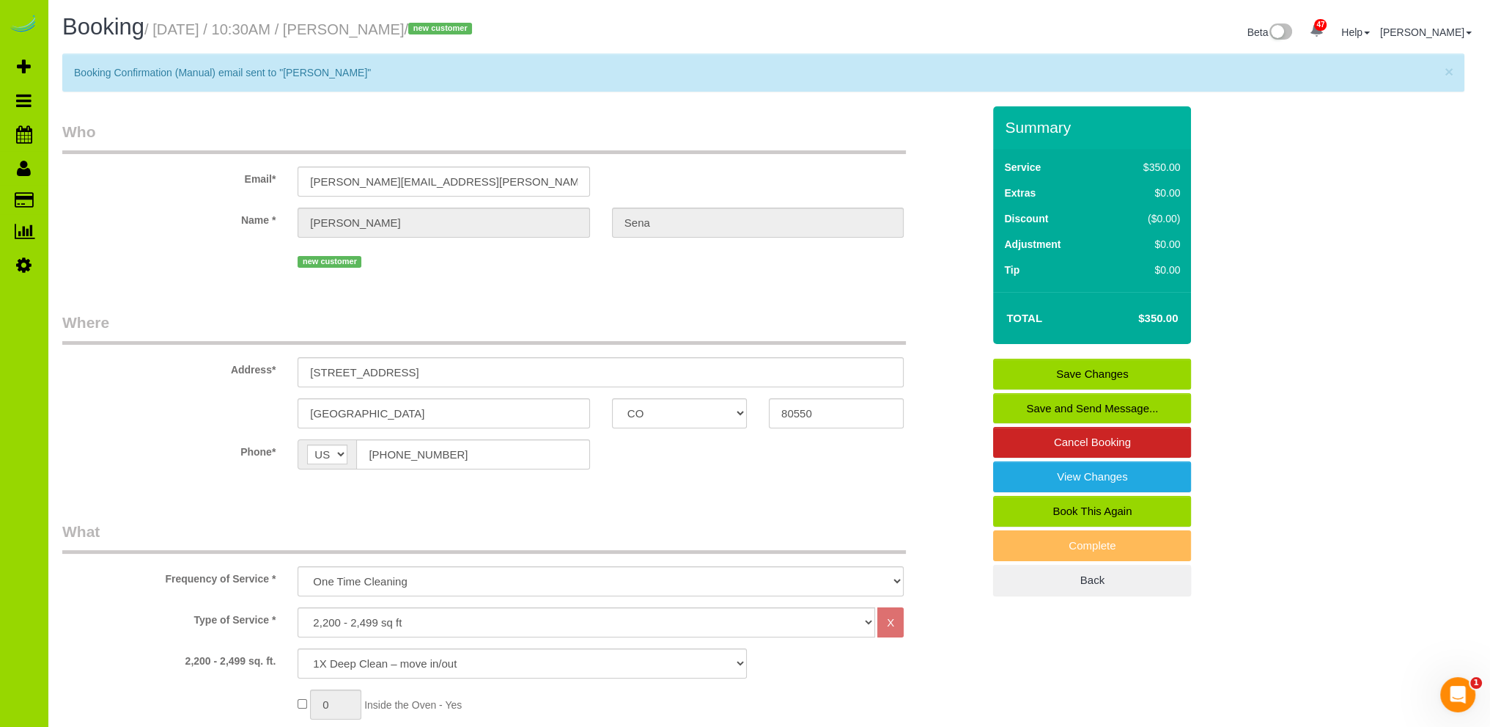
drag, startPoint x: 544, startPoint y: 287, endPoint x: 107, endPoint y: 306, distance: 437.4
